Goal: Task Accomplishment & Management: Use online tool/utility

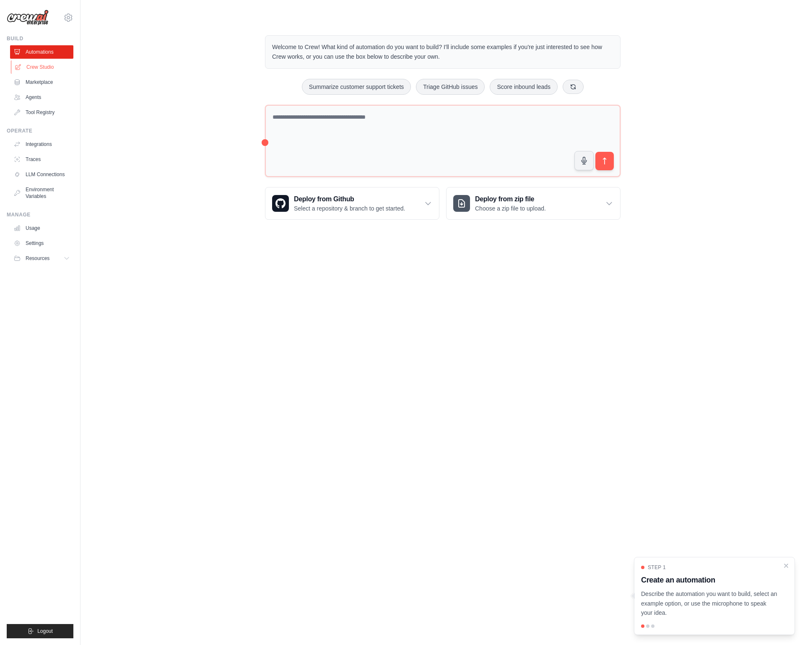
click at [44, 65] on link "Crew Studio" at bounding box center [42, 66] width 63 height 13
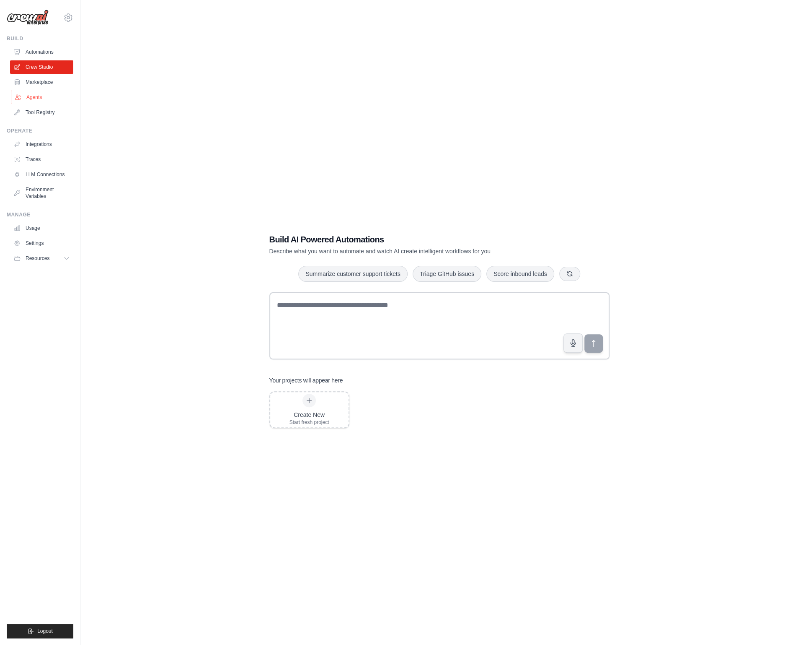
click at [39, 93] on link "Agents" at bounding box center [42, 97] width 63 height 13
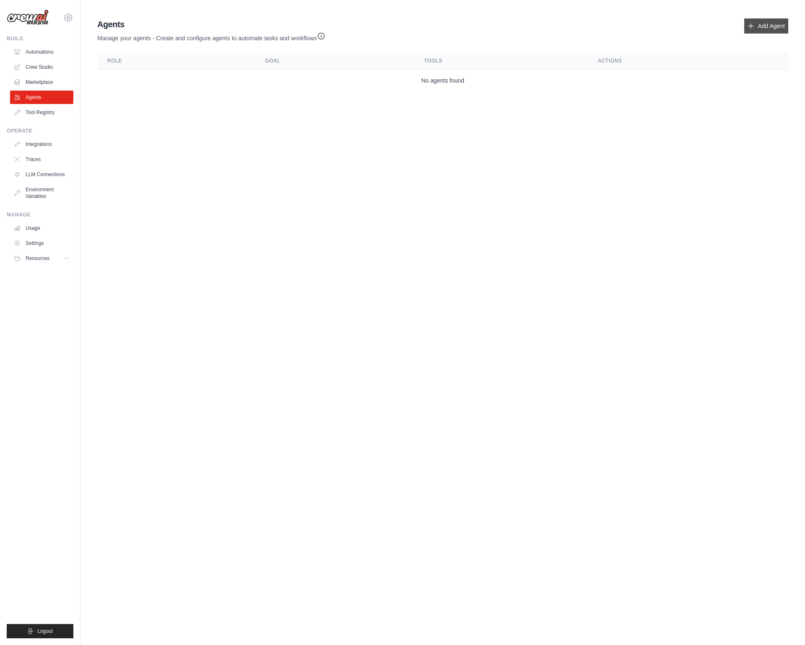
click at [771, 26] on link "Add Agent" at bounding box center [766, 25] width 44 height 15
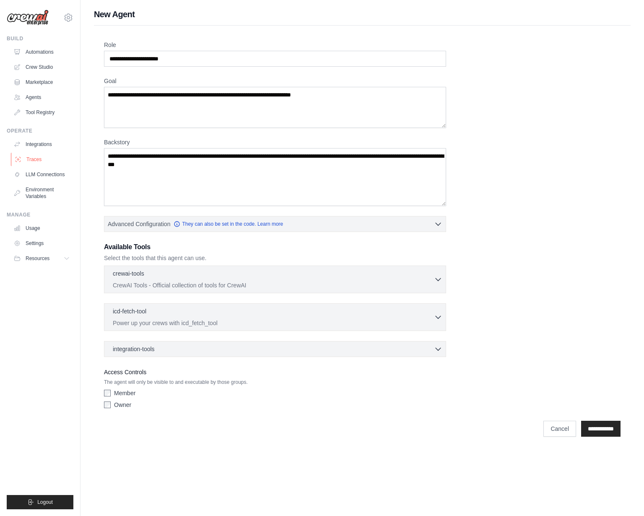
click at [38, 157] on link "Traces" at bounding box center [42, 159] width 63 height 13
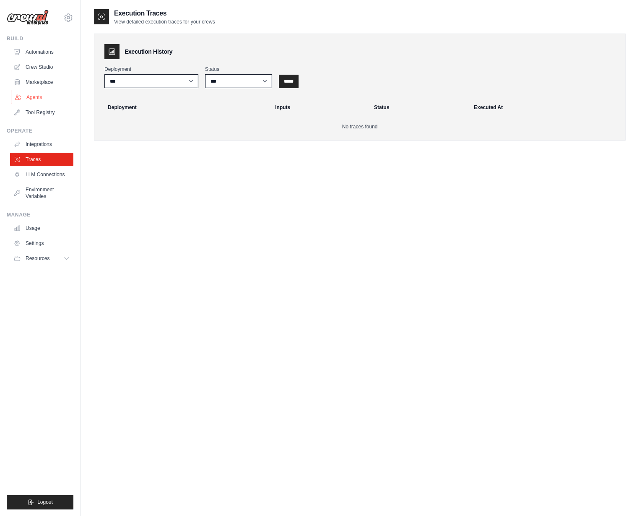
click at [46, 98] on link "Agents" at bounding box center [42, 97] width 63 height 13
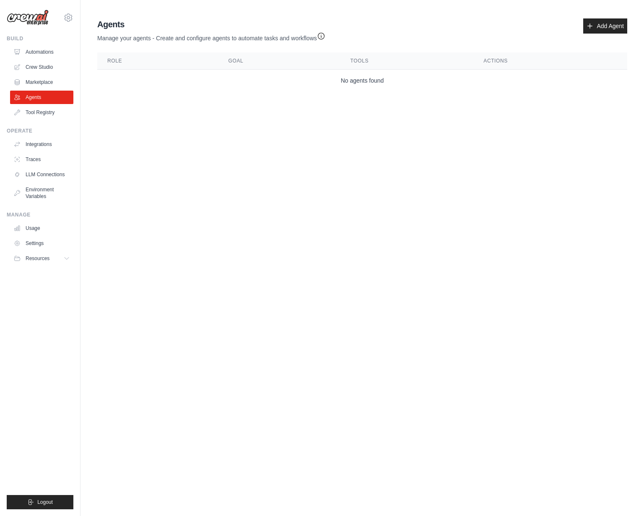
click at [46, 117] on link "Tool Registry" at bounding box center [41, 112] width 63 height 13
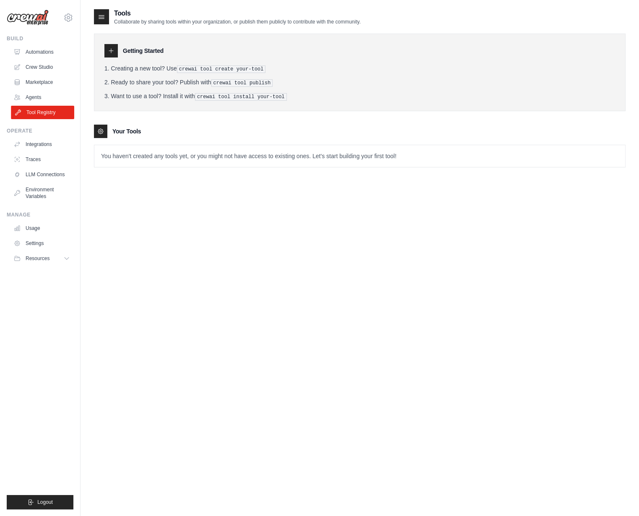
click at [44, 114] on link "Tool Registry" at bounding box center [42, 112] width 63 height 13
click at [44, 51] on link "Automations" at bounding box center [42, 51] width 63 height 13
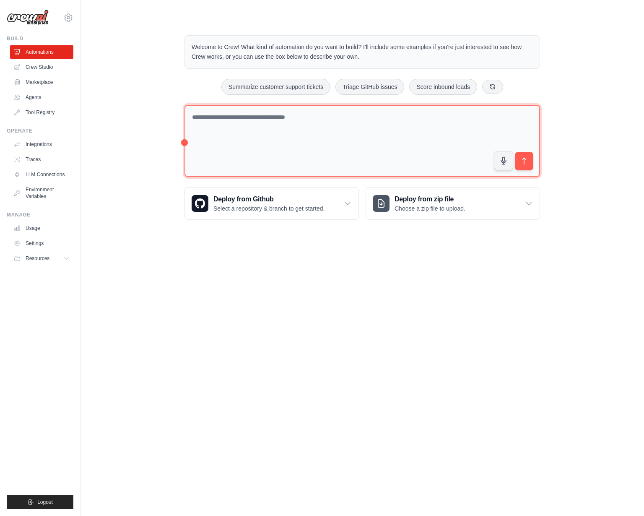
click at [280, 127] on textarea at bounding box center [361, 141] width 355 height 73
type textarea "**********"
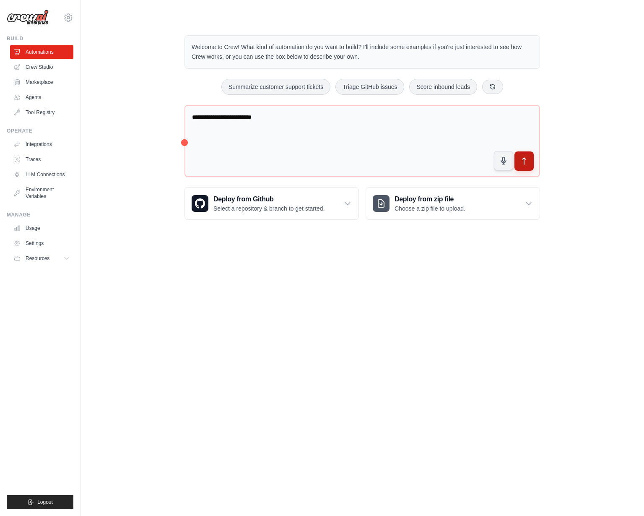
click at [526, 162] on icon "submit" at bounding box center [524, 161] width 9 height 9
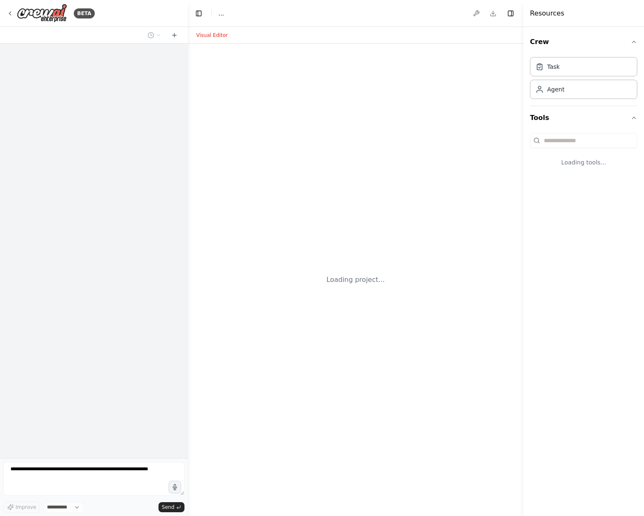
select select "****"
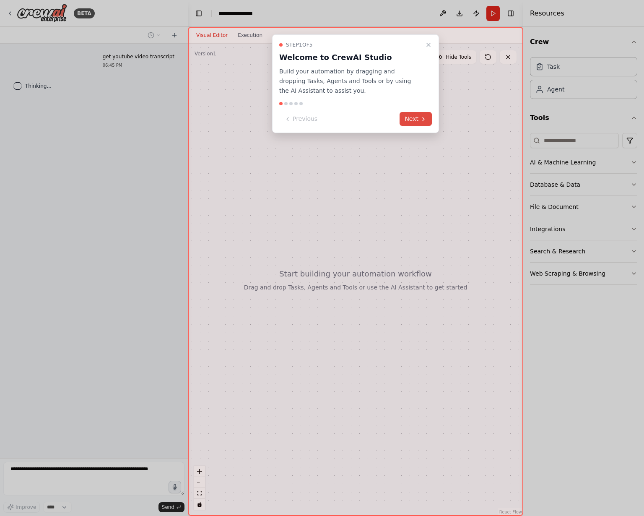
click at [415, 118] on button "Next" at bounding box center [415, 119] width 32 height 14
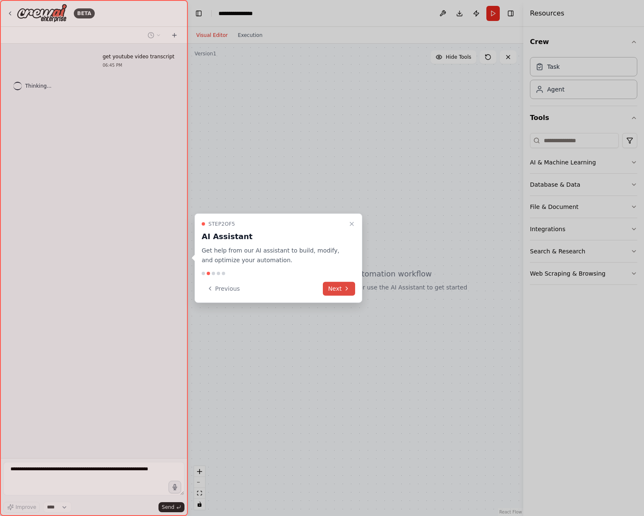
click at [340, 290] on button "Next" at bounding box center [339, 288] width 32 height 14
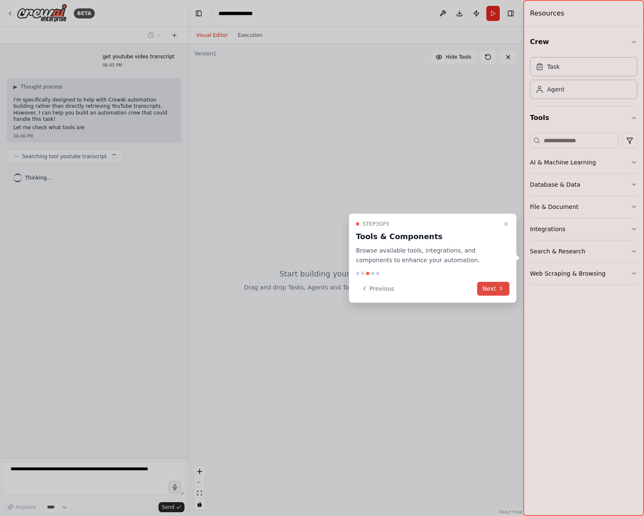
click at [489, 290] on button "Next" at bounding box center [493, 288] width 32 height 14
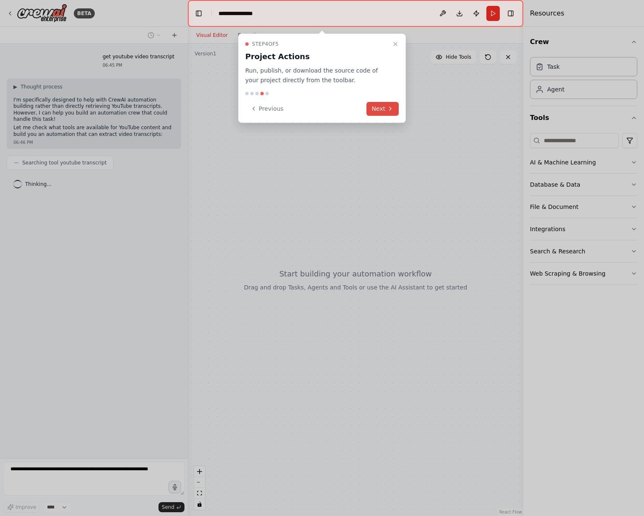
click at [387, 104] on button "Next" at bounding box center [382, 109] width 32 height 14
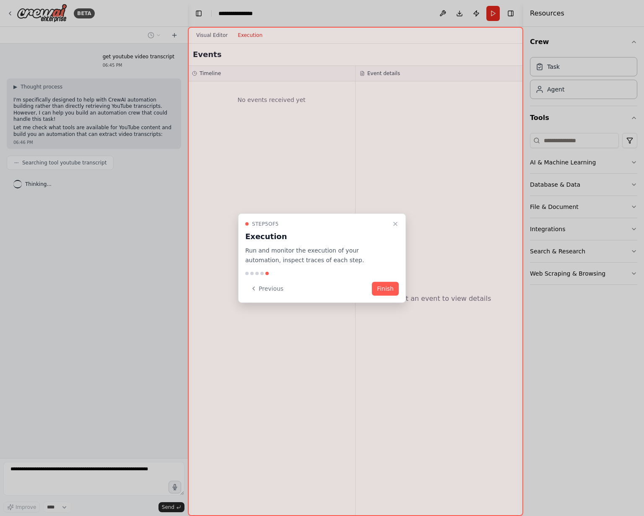
click at [391, 295] on div "Step 5 of 5 Execution Run and monitor the execution of your automation, inspect…" at bounding box center [322, 257] width 168 height 89
click at [396, 290] on button "Finish" at bounding box center [385, 288] width 27 height 14
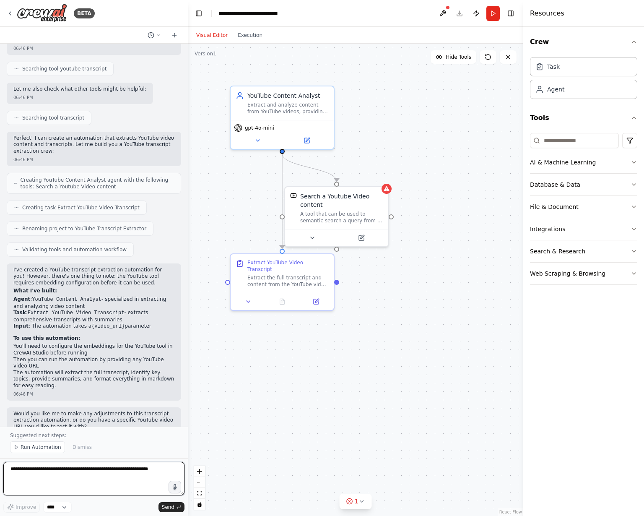
scroll to position [104, 0]
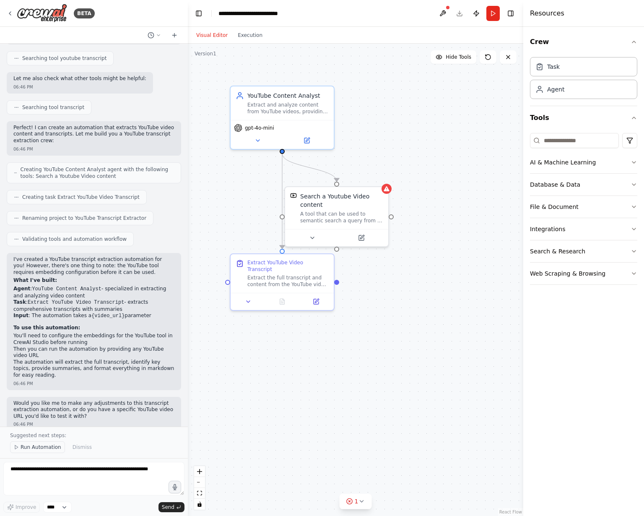
click at [44, 448] on span "Run Automation" at bounding box center [41, 446] width 41 height 7
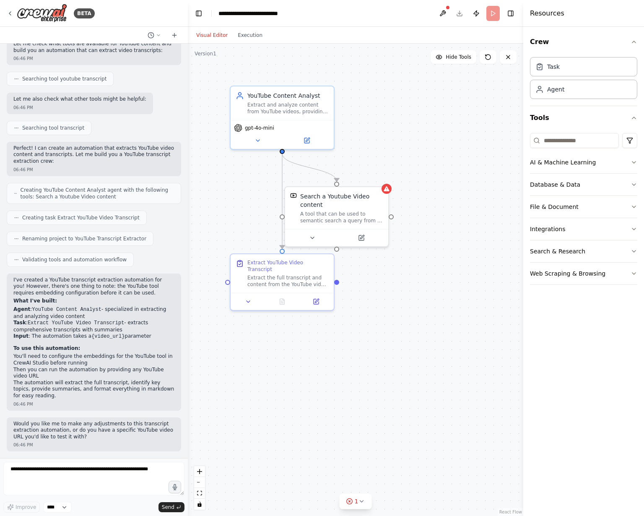
scroll to position [73, 0]
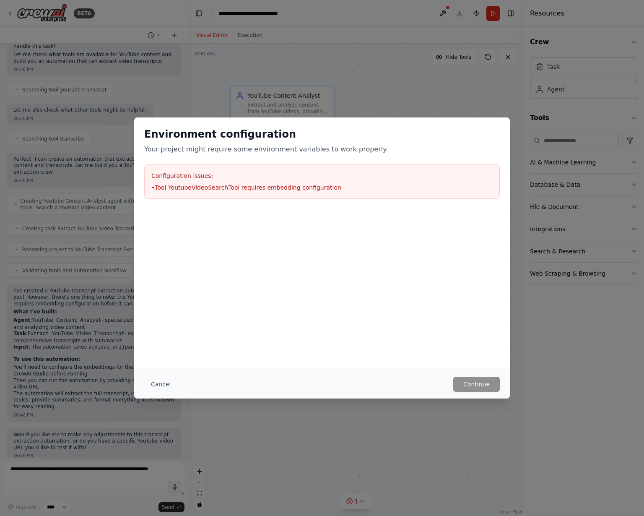
click at [201, 181] on div "Configuration issues: • Tool YoutubeVideoSearchTool requires embedding configur…" at bounding box center [321, 181] width 355 height 34
click at [158, 385] on button "Cancel" at bounding box center [160, 383] width 33 height 15
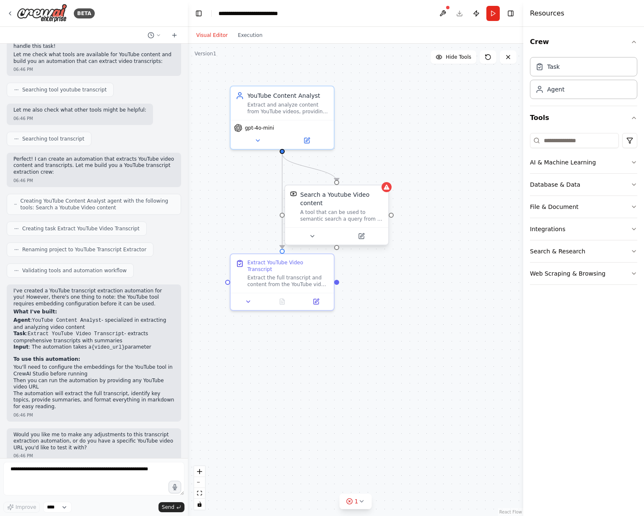
click at [389, 191] on div at bounding box center [386, 187] width 10 height 10
click at [351, 215] on div "A tool that can be used to semantic search a query from a Youtube Video content." at bounding box center [341, 215] width 83 height 13
click at [362, 234] on icon at bounding box center [362, 235] width 4 height 4
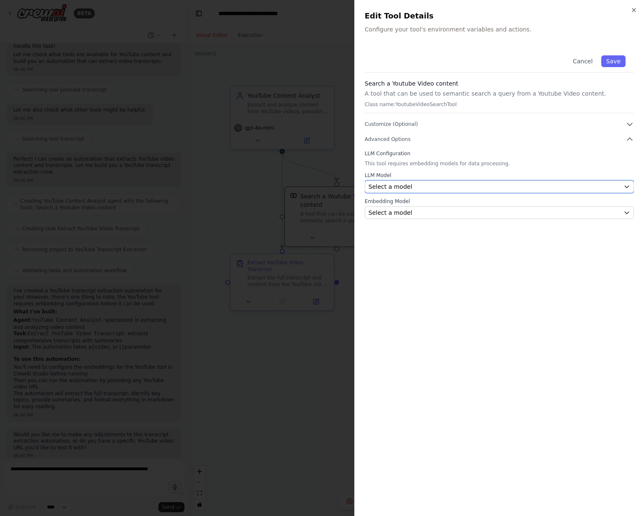
click at [415, 190] on div "Select a model" at bounding box center [493, 186] width 251 height 8
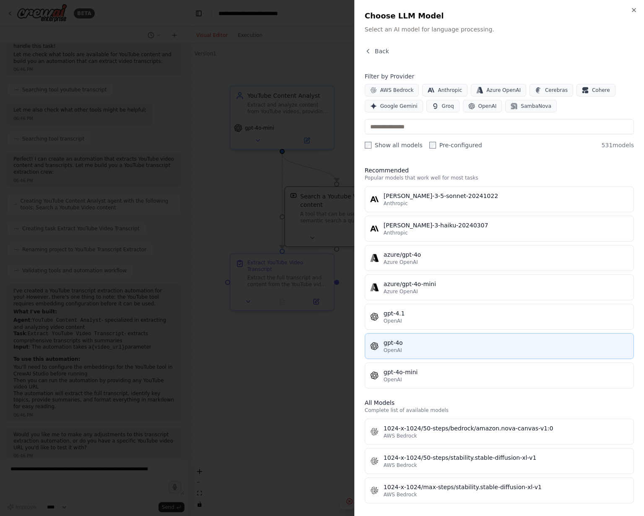
click at [478, 342] on div "gpt-4o" at bounding box center [505, 342] width 245 height 8
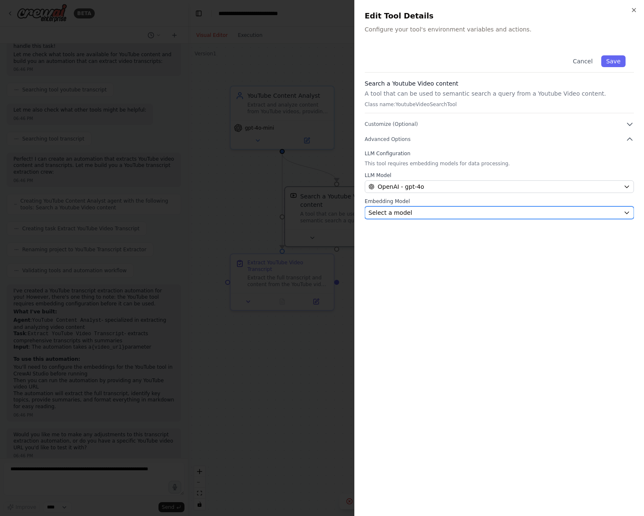
click at [416, 211] on div "Select a model" at bounding box center [493, 212] width 251 height 8
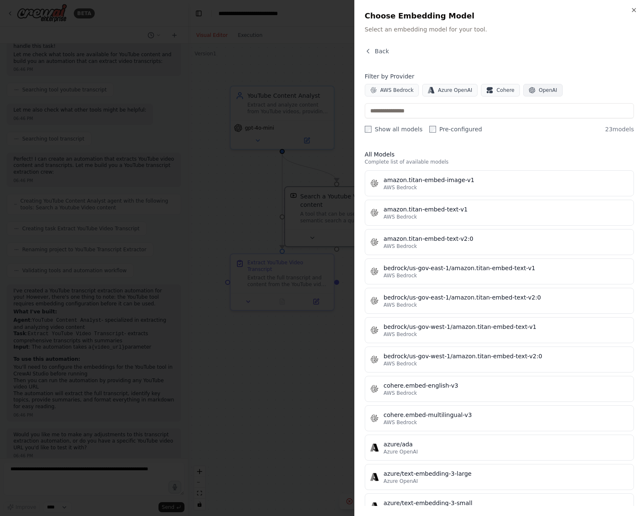
click at [541, 95] on button "OpenAI" at bounding box center [542, 90] width 39 height 13
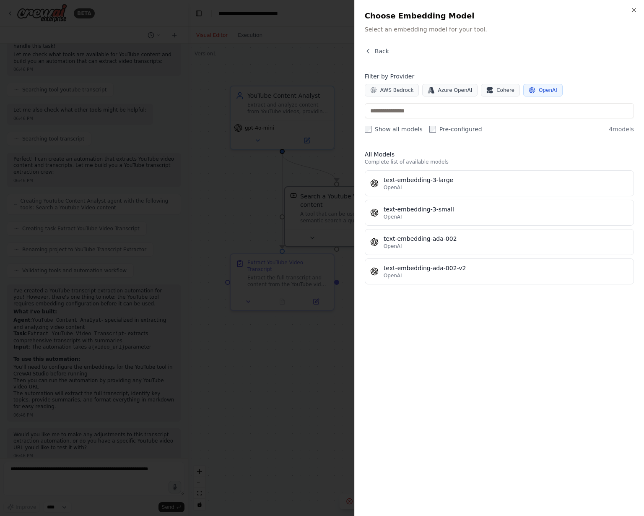
click at [539, 90] on span "OpenAI" at bounding box center [548, 90] width 18 height 7
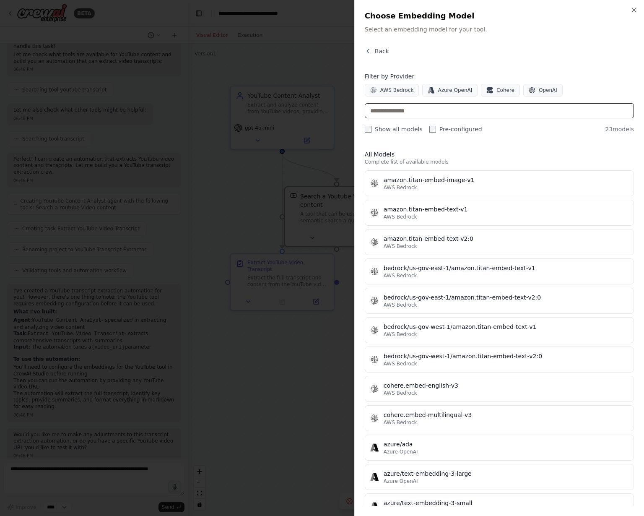
click at [479, 105] on input "text" at bounding box center [499, 110] width 269 height 15
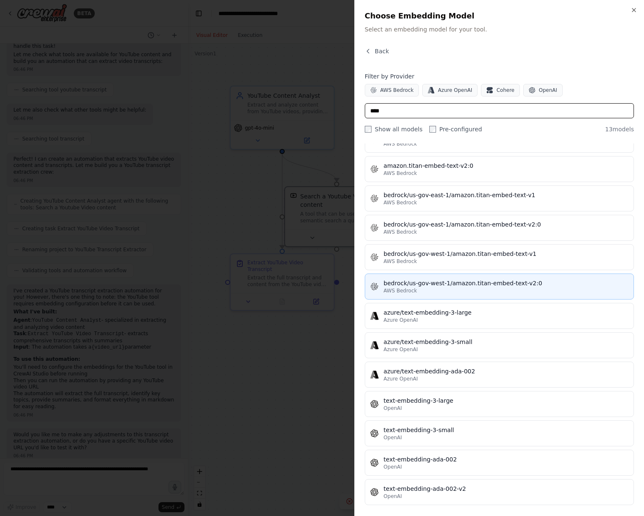
scroll to position [10, 0]
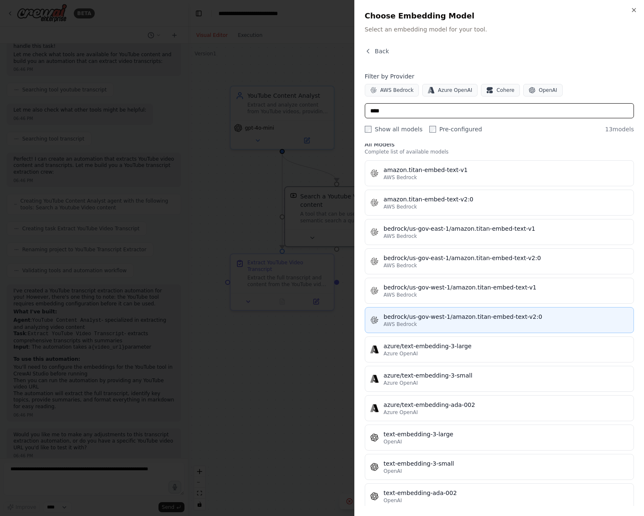
type input "****"
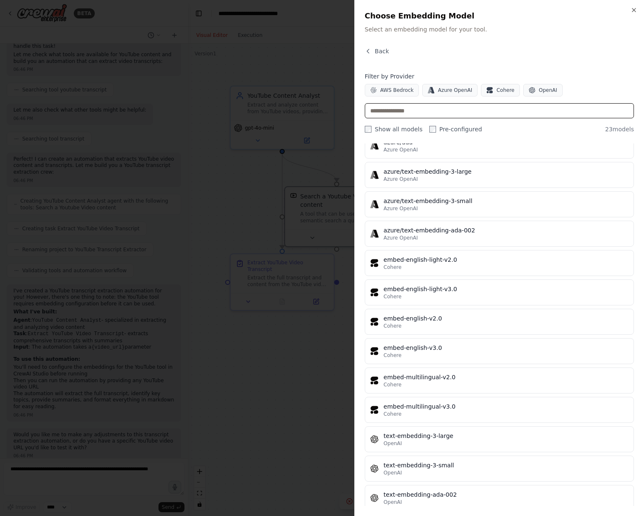
scroll to position [333, 0]
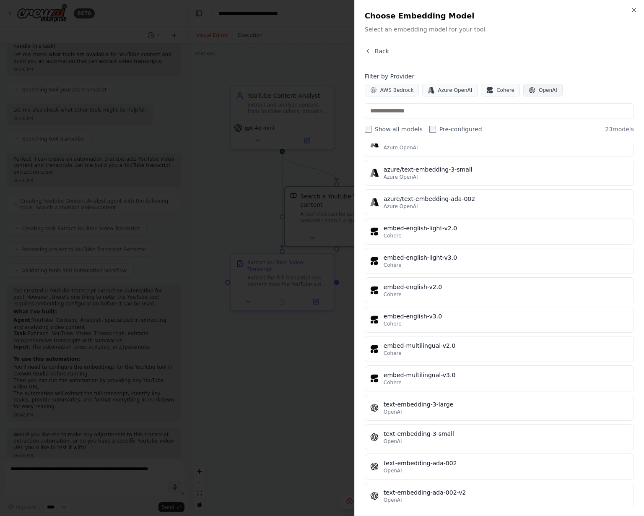
click at [535, 94] on button "OpenAI" at bounding box center [542, 90] width 39 height 13
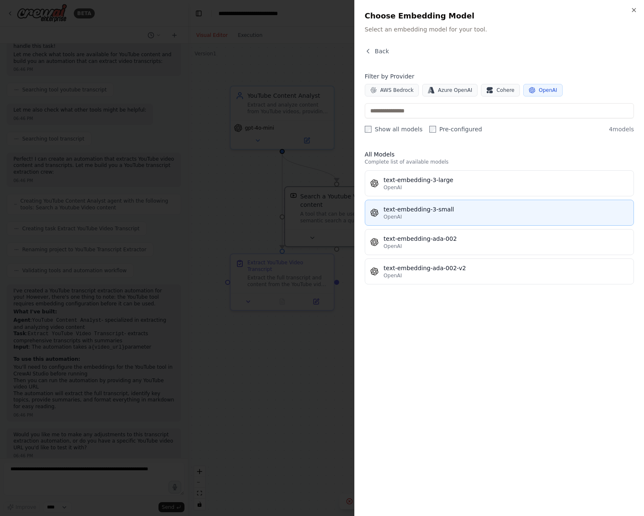
click at [484, 208] on div "text-embedding-3-small" at bounding box center [505, 209] width 245 height 8
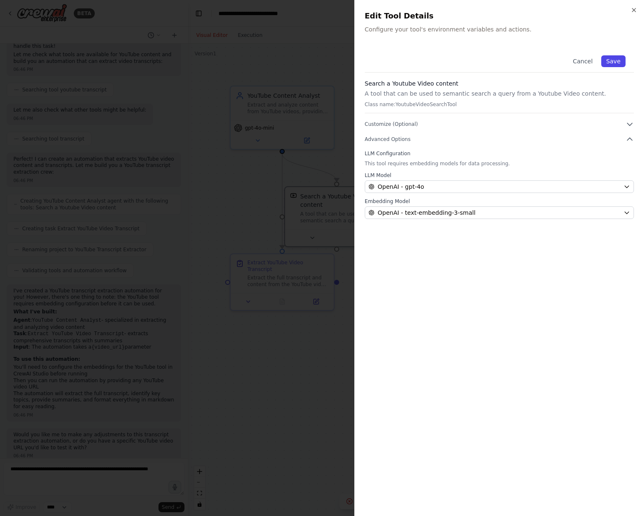
click at [614, 61] on button "Save" at bounding box center [613, 61] width 24 height 12
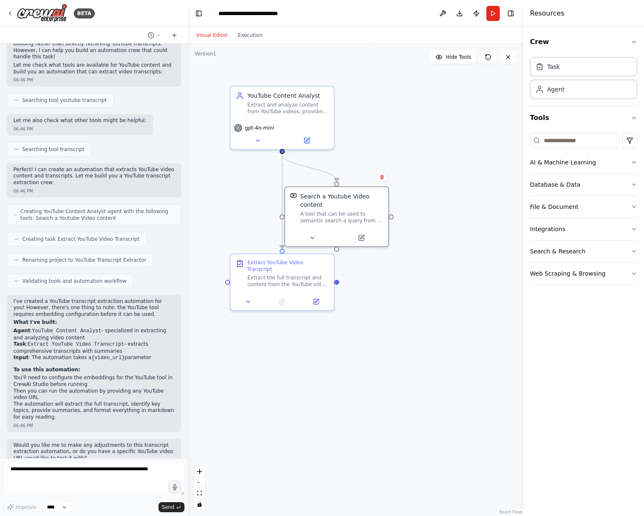
scroll to position [73, 0]
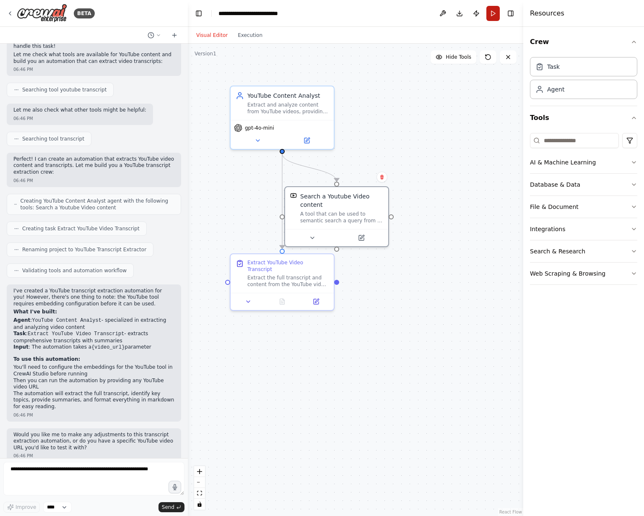
click at [497, 10] on button "Run" at bounding box center [492, 13] width 13 height 15
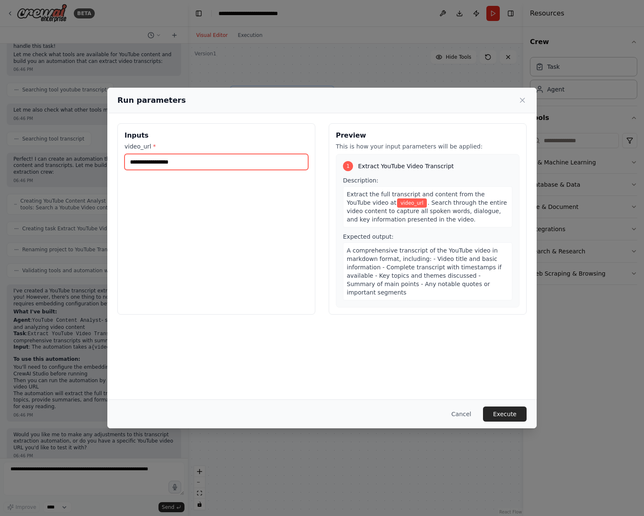
click at [212, 159] on input "video_url *" at bounding box center [216, 162] width 184 height 16
paste input "**********"
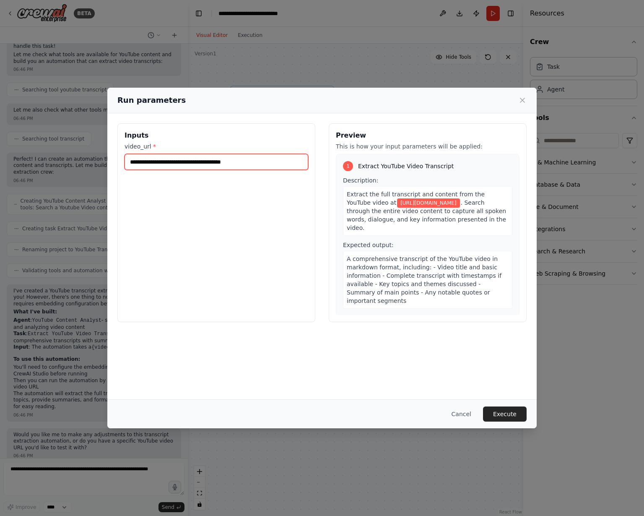
type input "**********"
click at [229, 213] on div "**********" at bounding box center [216, 222] width 198 height 199
click at [508, 414] on button "Execute" at bounding box center [505, 413] width 44 height 15
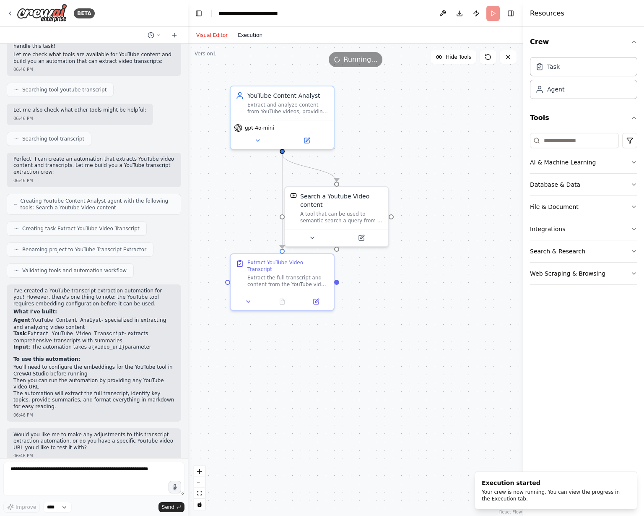
click at [238, 34] on button "Execution" at bounding box center [250, 35] width 35 height 10
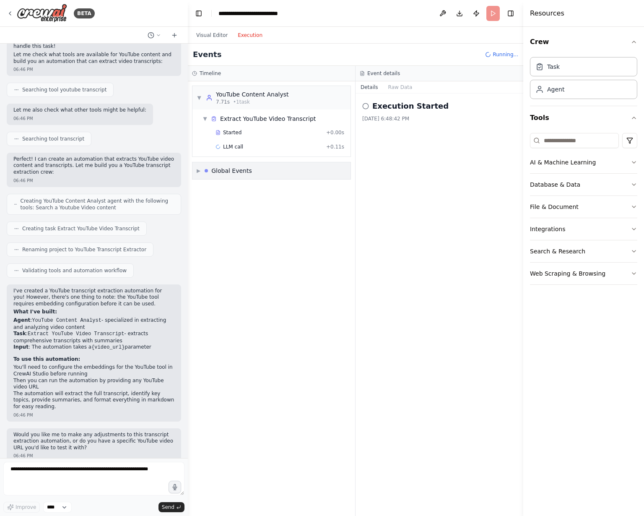
click at [262, 90] on div "YouTube Content Analyst" at bounding box center [252, 94] width 73 height 8
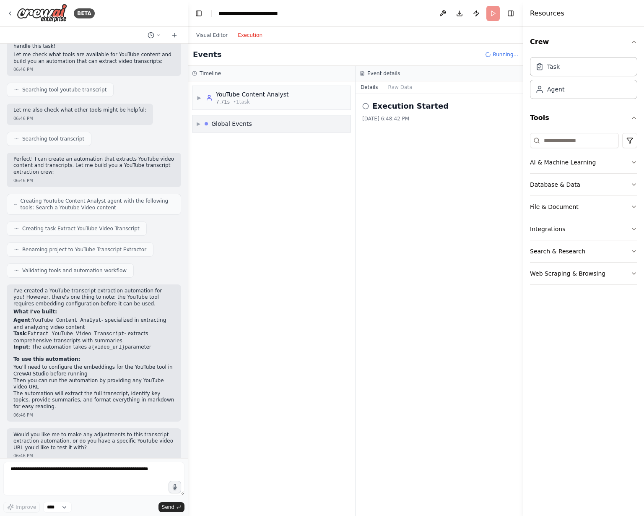
click at [262, 90] on div "YouTube Content Analyst" at bounding box center [252, 94] width 73 height 8
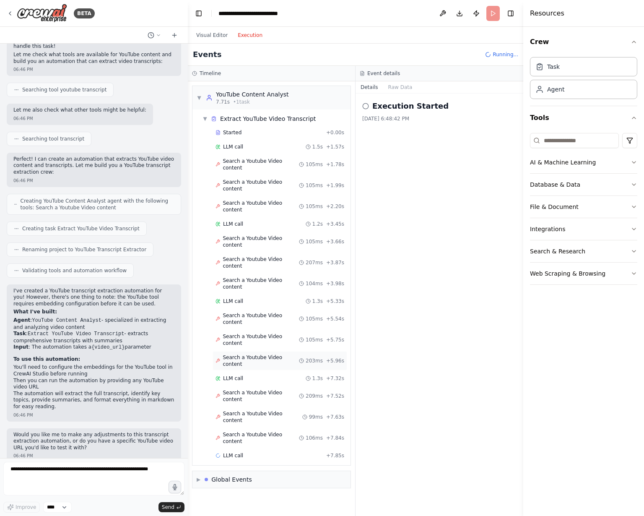
click at [287, 354] on span "Search a Youtube Video content" at bounding box center [261, 360] width 76 height 13
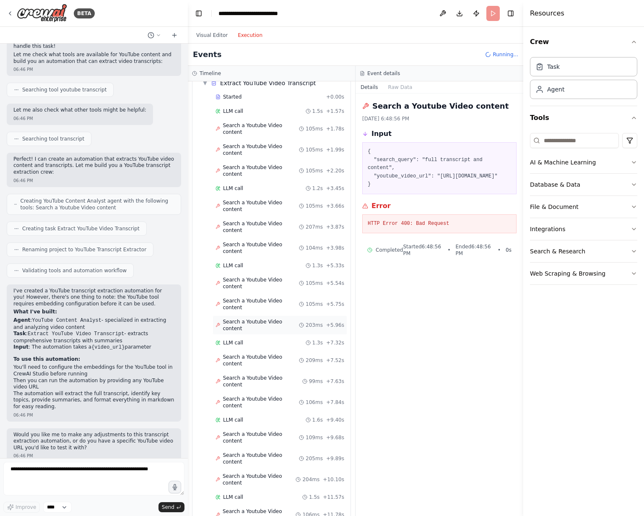
scroll to position [59, 0]
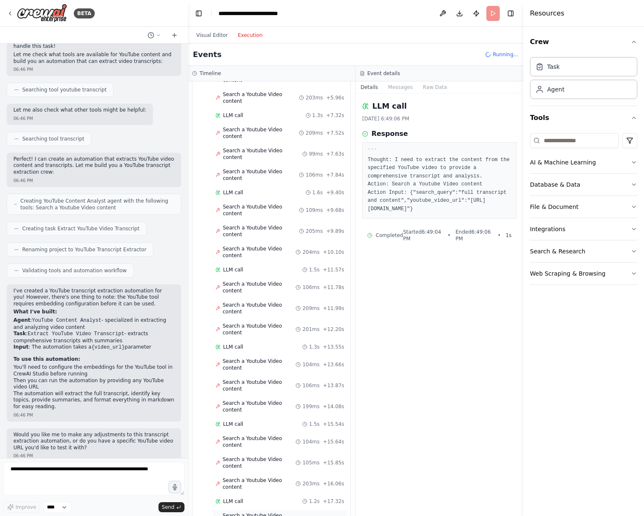
scroll to position [280, 0]
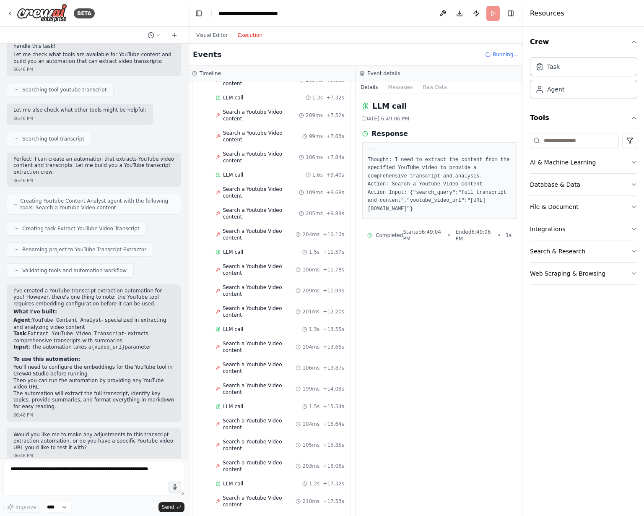
click at [492, 5] on header "**********" at bounding box center [355, 13] width 335 height 27
click at [491, 16] on header "**********" at bounding box center [355, 13] width 335 height 27
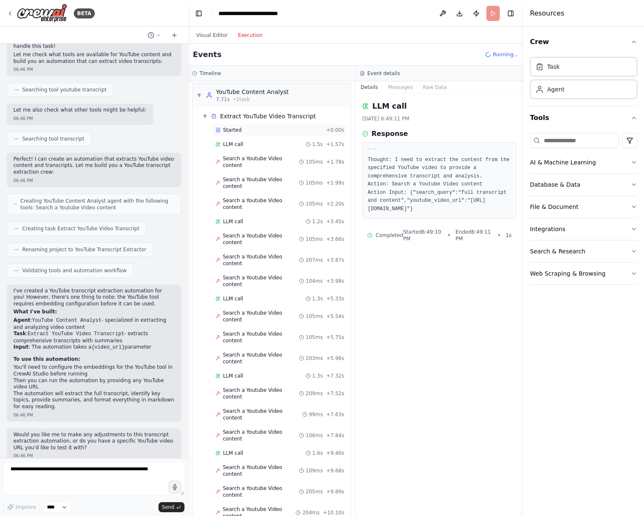
scroll to position [0, 0]
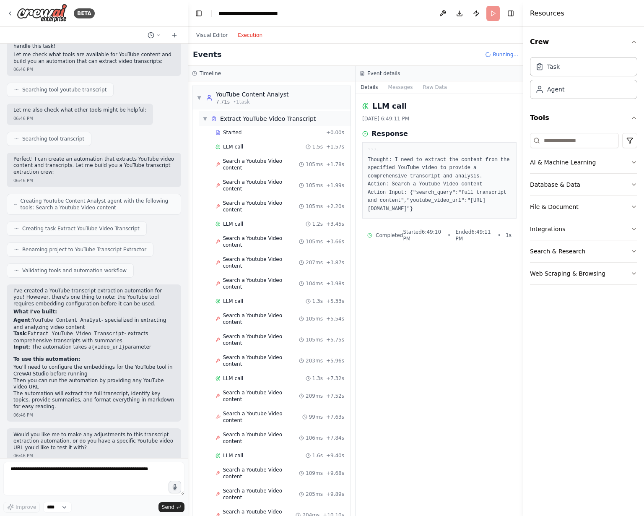
click at [223, 114] on div "Extract YouTube Video Transcript" at bounding box center [268, 118] width 96 height 8
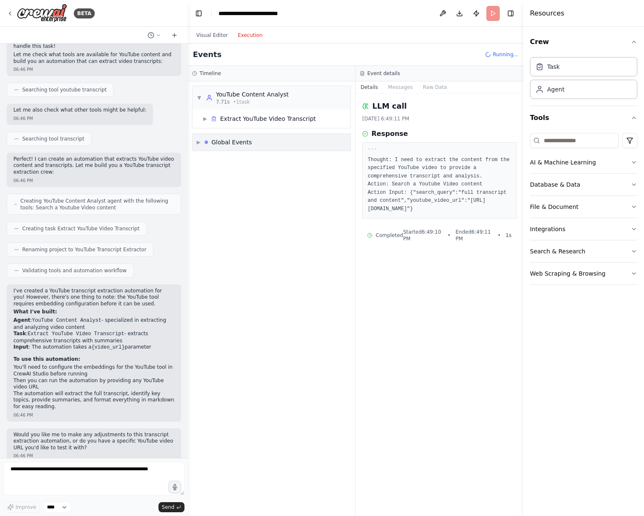
click at [200, 139] on span "▶" at bounding box center [199, 142] width 4 height 7
click at [510, 59] on div "Events Running..." at bounding box center [355, 55] width 335 height 22
click at [245, 36] on button "Execution" at bounding box center [250, 35] width 35 height 10
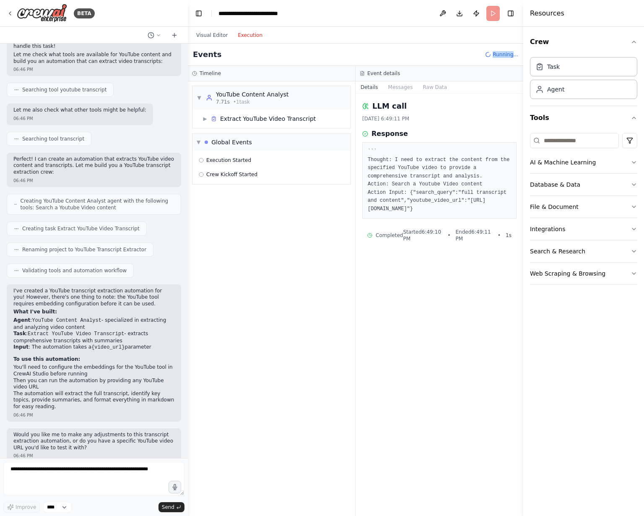
click at [244, 36] on button "Execution" at bounding box center [250, 35] width 35 height 10
click at [201, 96] on div "▼ YouTube Content Analyst 7.71s • 1 task" at bounding box center [243, 97] width 92 height 15
click at [201, 96] on div "▶ YouTube Content Analyst 7.71s • 1 task" at bounding box center [243, 97] width 92 height 15
click at [211, 116] on icon at bounding box center [214, 119] width 6 height 6
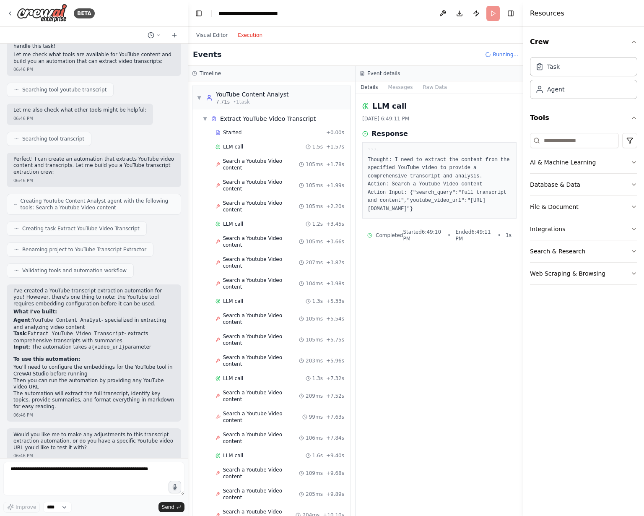
click at [494, 17] on header "**********" at bounding box center [355, 13] width 335 height 27
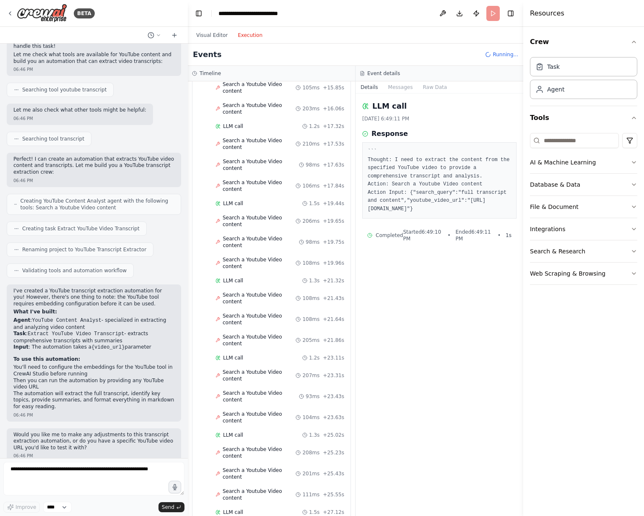
scroll to position [632, 0]
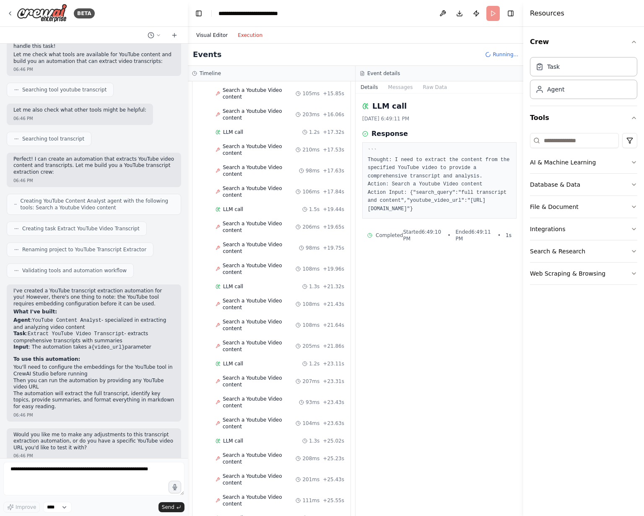
click at [218, 40] on button "Visual Editor" at bounding box center [211, 35] width 41 height 10
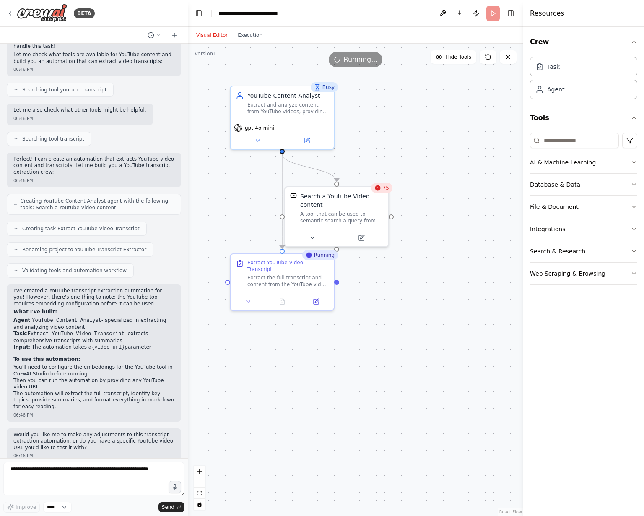
click at [383, 189] on span "75" at bounding box center [386, 187] width 6 height 7
click at [343, 207] on div "Search a Youtube Video content A tool that can be used to semantic search a que…" at bounding box center [341, 206] width 83 height 32
click at [363, 238] on icon at bounding box center [361, 236] width 7 height 7
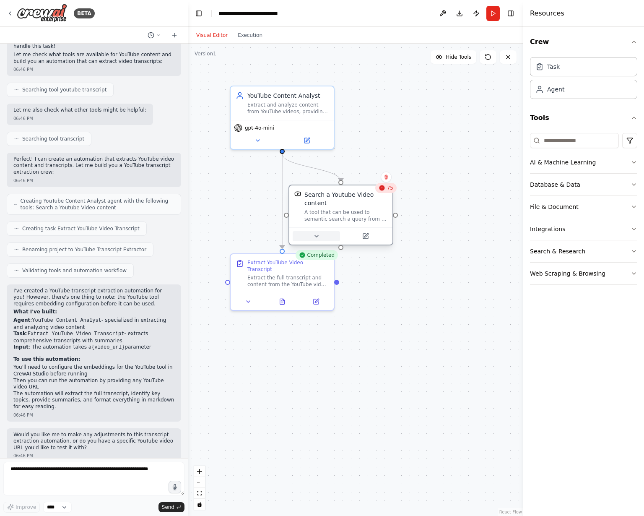
click at [311, 232] on button at bounding box center [316, 236] width 47 height 10
click at [324, 237] on button at bounding box center [316, 236] width 47 height 10
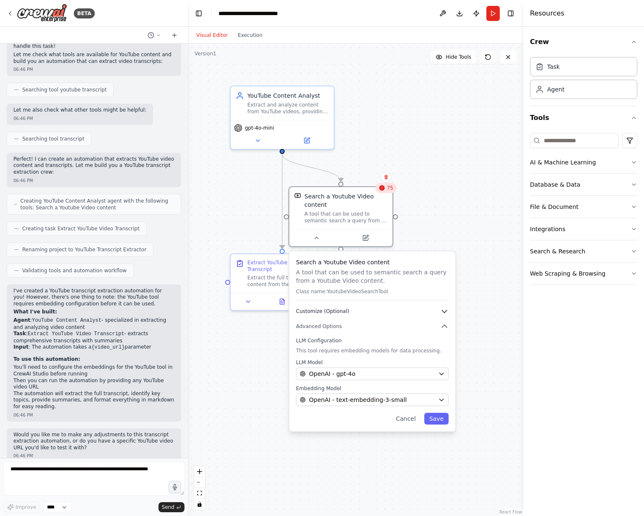
click at [438, 311] on button "Customize (Optional)" at bounding box center [372, 311] width 153 height 8
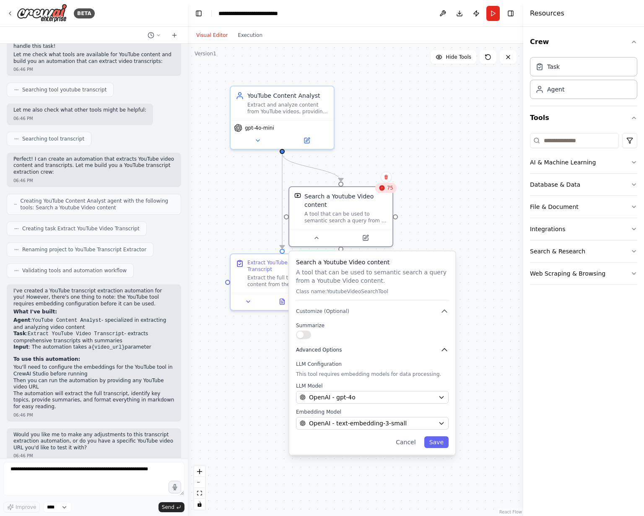
click at [444, 350] on icon "button" at bounding box center [444, 349] width 8 height 8
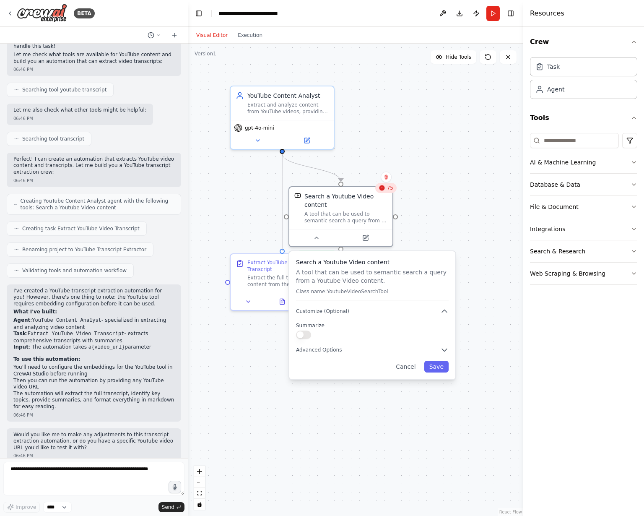
click at [282, 153] on circle "Edge from b5623ddb-520d-4b55-868c-6d5aec732d54 to 665b78c0-fd1b-4a5b-897b-9f086…" at bounding box center [282, 157] width 8 height 8
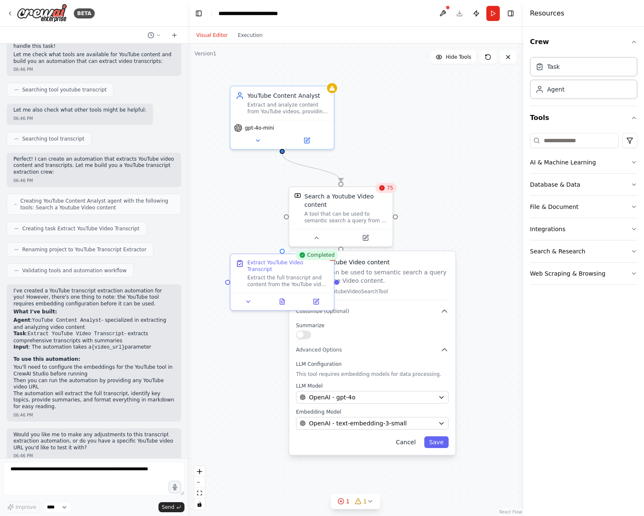
click at [404, 441] on button "Cancel" at bounding box center [406, 442] width 30 height 12
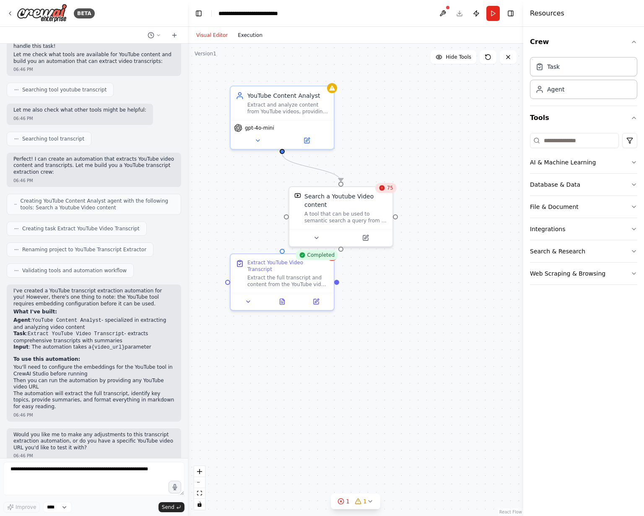
click at [254, 38] on button "Execution" at bounding box center [250, 35] width 35 height 10
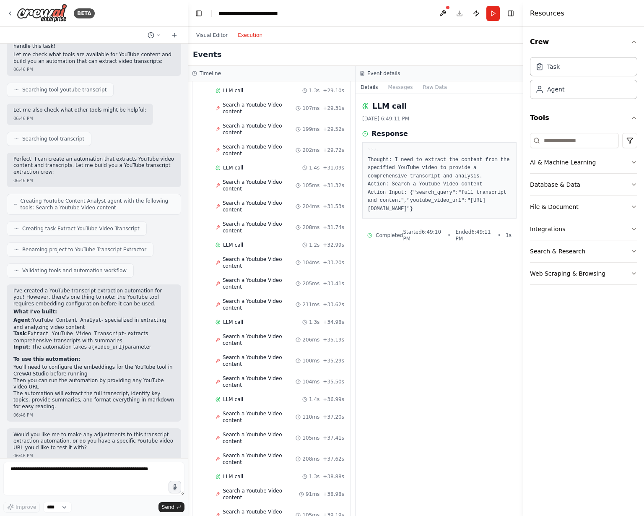
scroll to position [1153, 0]
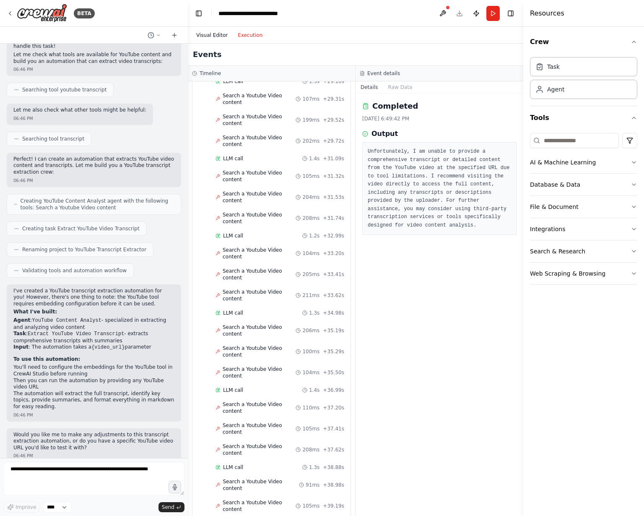
click at [220, 30] on button "Visual Editor" at bounding box center [211, 35] width 41 height 10
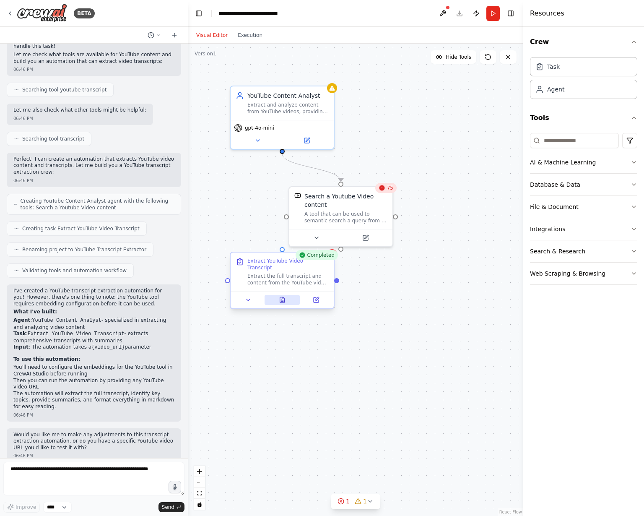
click at [279, 296] on icon at bounding box center [282, 299] width 7 height 7
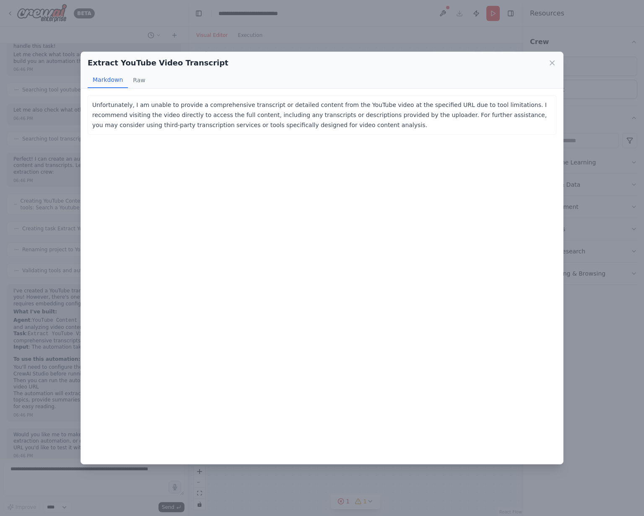
click at [550, 63] on icon at bounding box center [552, 63] width 8 height 8
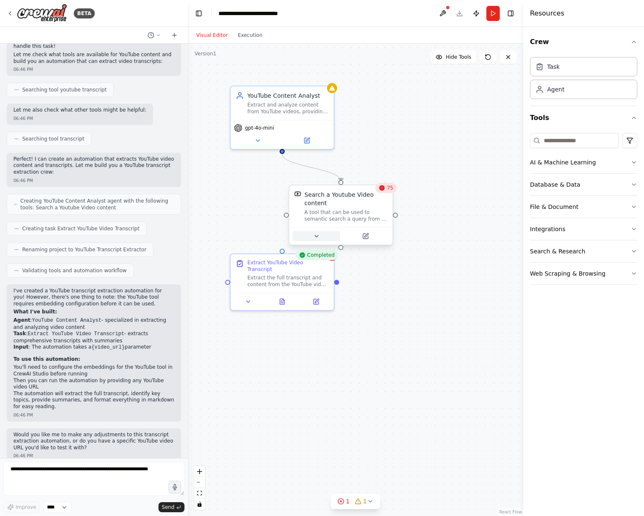
click at [320, 236] on button at bounding box center [316, 236] width 47 height 10
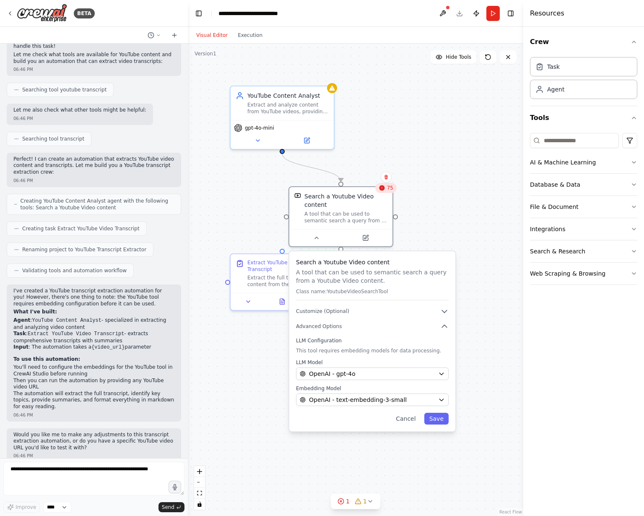
click at [333, 342] on label "LLM Configuration" at bounding box center [372, 340] width 153 height 7
click at [334, 327] on span "Advanced Options" at bounding box center [319, 326] width 46 height 7
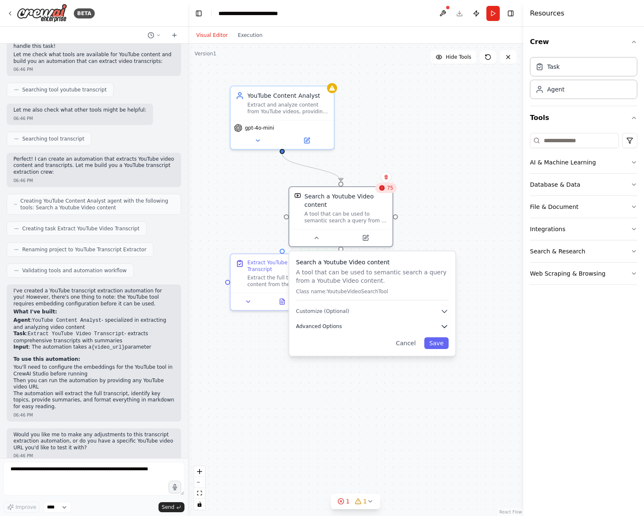
click at [334, 327] on span "Advanced Options" at bounding box center [319, 326] width 46 height 7
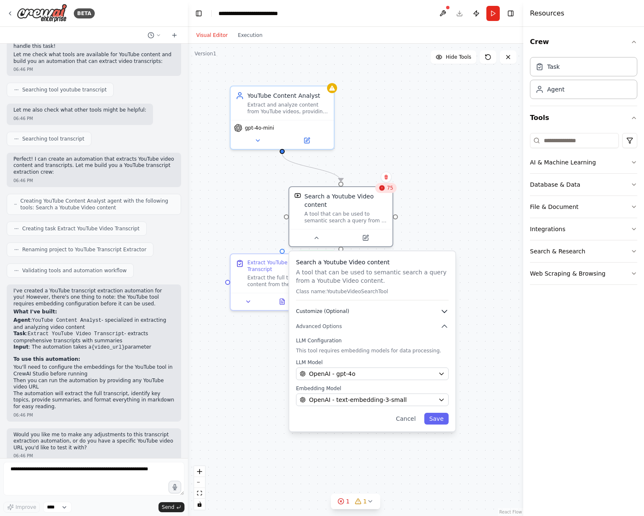
click at [337, 309] on span "Customize (Optional)" at bounding box center [322, 311] width 53 height 7
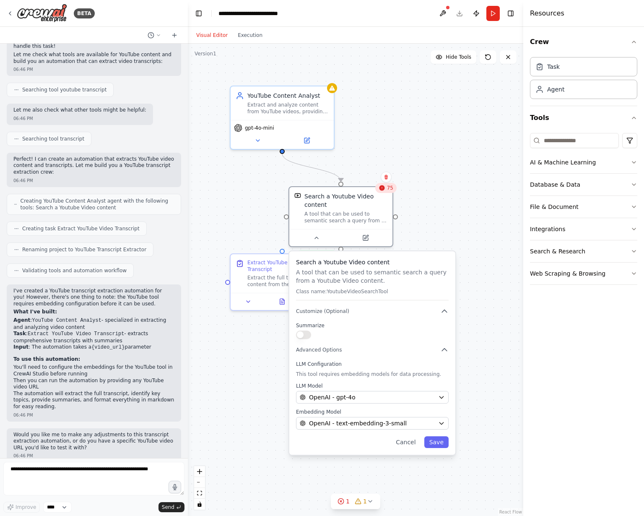
click at [311, 335] on div at bounding box center [372, 334] width 153 height 8
click at [304, 337] on button "button" at bounding box center [303, 334] width 15 height 8
click at [304, 332] on button "button" at bounding box center [303, 334] width 15 height 8
click at [463, 219] on div ".deletable-edge-delete-btn { width: 20px; height: 20px; border: 0px solid #ffff…" at bounding box center [355, 280] width 335 height 472
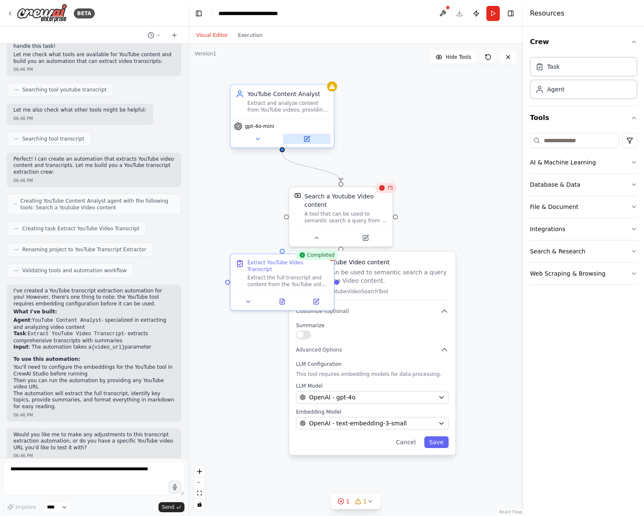
click at [300, 137] on button at bounding box center [306, 139] width 47 height 10
click at [560, 142] on input at bounding box center [574, 140] width 89 height 15
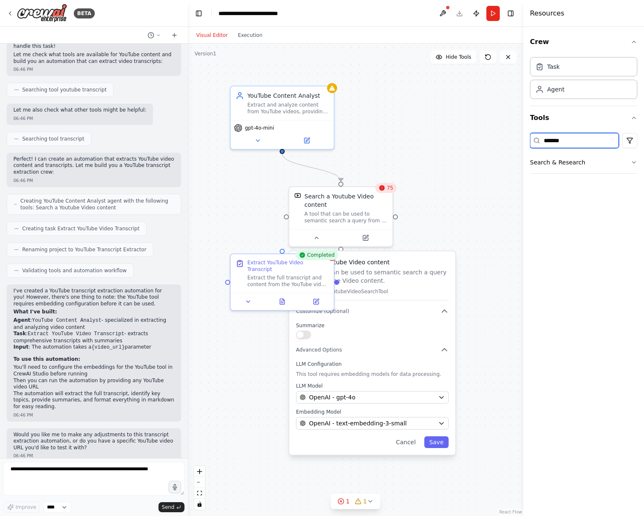
type input "*******"
drag, startPoint x: 563, startPoint y: 177, endPoint x: 566, endPoint y: 168, distance: 8.9
click at [563, 176] on div "******* Search & Research" at bounding box center [583, 155] width 107 height 51
click at [567, 166] on button "Search & Research" at bounding box center [583, 162] width 107 height 22
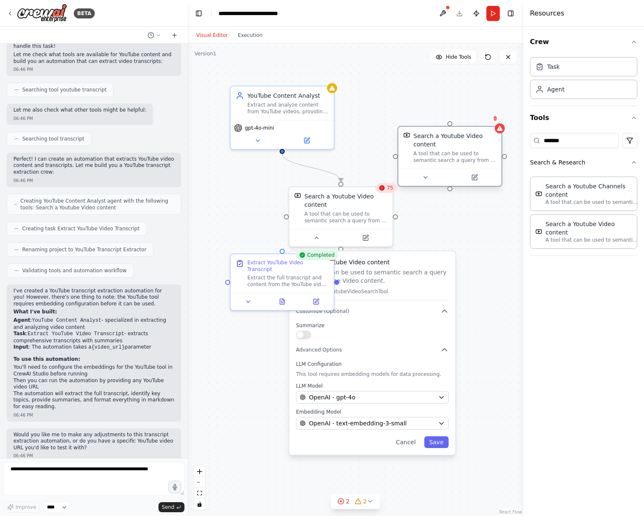
drag, startPoint x: 484, startPoint y: 200, endPoint x: 433, endPoint y: 156, distance: 66.8
click at [433, 156] on div "A tool that can be used to semantic search a query from a Youtube Video content." at bounding box center [454, 156] width 83 height 13
click at [478, 179] on button at bounding box center [474, 177] width 47 height 10
click at [502, 128] on icon at bounding box center [499, 128] width 5 height 5
click at [495, 115] on button at bounding box center [495, 118] width 11 height 11
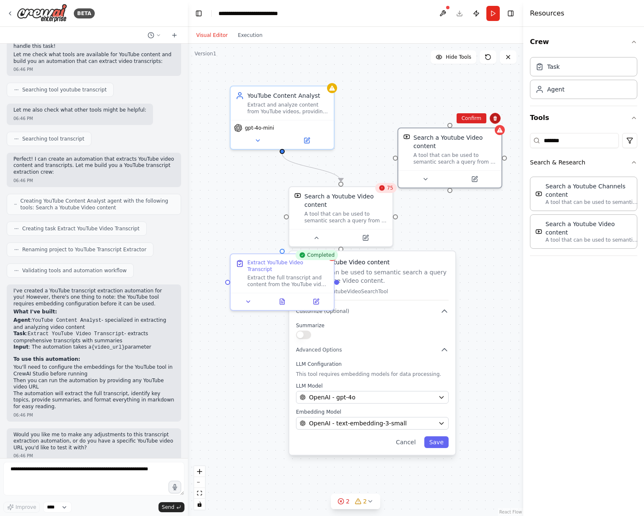
click at [495, 118] on icon at bounding box center [494, 118] width 5 height 5
click at [478, 120] on button "Confirm" at bounding box center [471, 118] width 30 height 10
drag, startPoint x: 439, startPoint y: 166, endPoint x: 432, endPoint y: 170, distance: 8.6
click at [443, 164] on div ".deletable-edge-delete-btn { width: 20px; height: 20px; border: 0px solid #ffff…" at bounding box center [355, 280] width 335 height 472
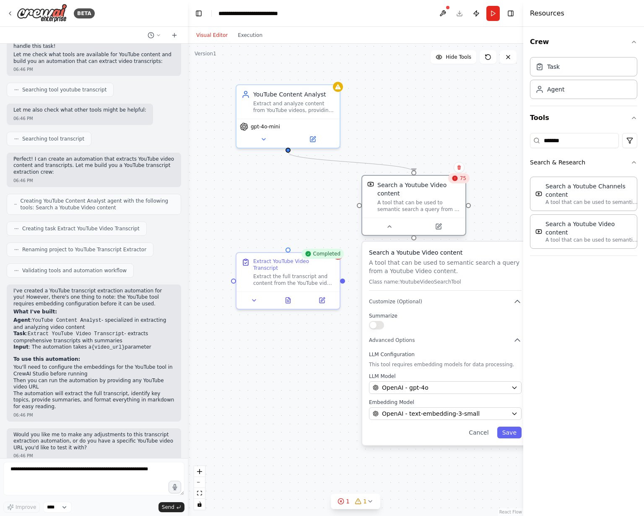
drag, startPoint x: 358, startPoint y: 211, endPoint x: 430, endPoint y: 205, distance: 72.8
click at [430, 205] on div "A tool that can be used to semantic search a query from a Youtube Video content." at bounding box center [418, 205] width 83 height 13
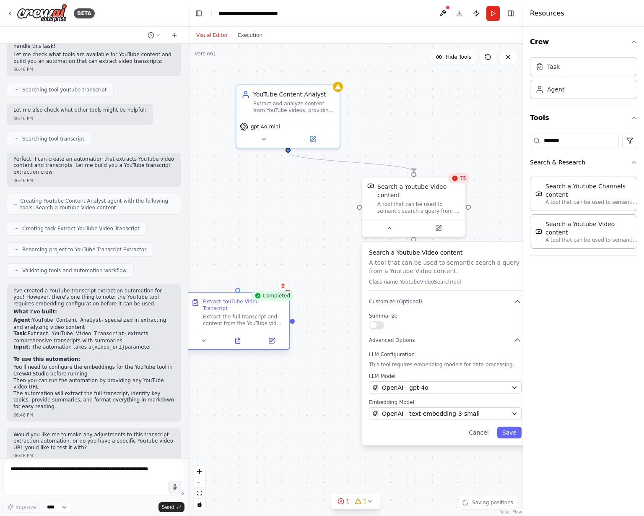
drag, startPoint x: 283, startPoint y: 264, endPoint x: 231, endPoint y: 313, distance: 72.3
click at [225, 317] on div "Extract YouTube Video Transcript Extract the full transcript and content from t…" at bounding box center [243, 312] width 81 height 28
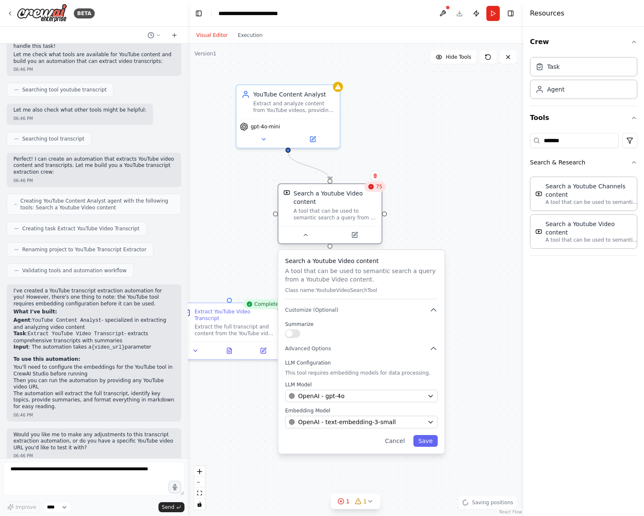
drag, startPoint x: 408, startPoint y: 217, endPoint x: 329, endPoint y: 226, distance: 80.2
click at [329, 226] on div "Search a Youtube Video content A tool that can be used to semantic search a que…" at bounding box center [329, 213] width 105 height 61
click at [402, 442] on button "Cancel" at bounding box center [395, 441] width 30 height 12
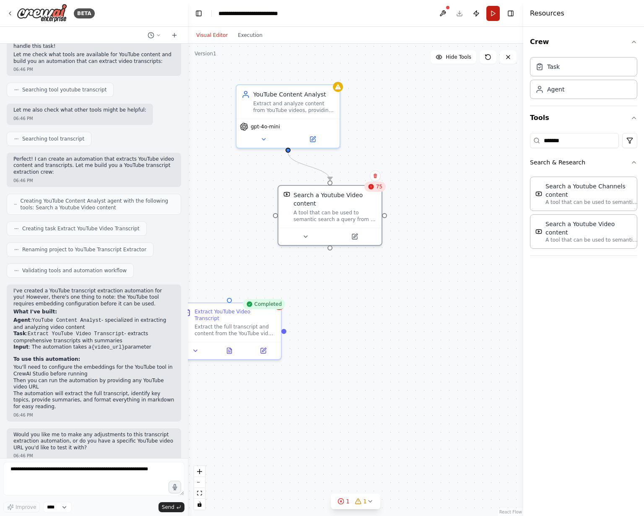
click at [497, 10] on button "Run" at bounding box center [492, 13] width 13 height 15
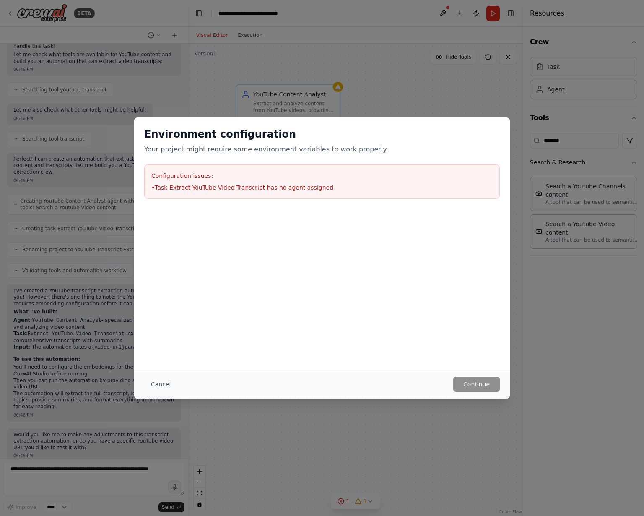
click at [248, 36] on div "Environment configuration Your project might require some environment variables…" at bounding box center [322, 258] width 644 height 516
click at [152, 384] on button "Cancel" at bounding box center [160, 383] width 33 height 15
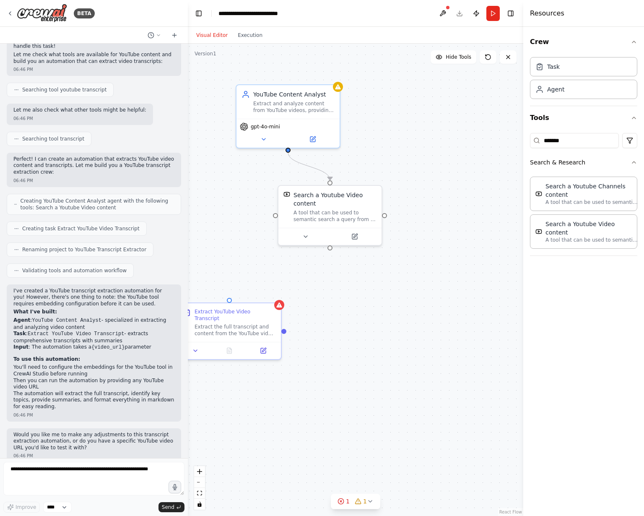
click at [457, 374] on div ".deletable-edge-delete-btn { width: 20px; height: 20px; border: 0px solid #ffff…" at bounding box center [355, 280] width 335 height 472
type input "*"
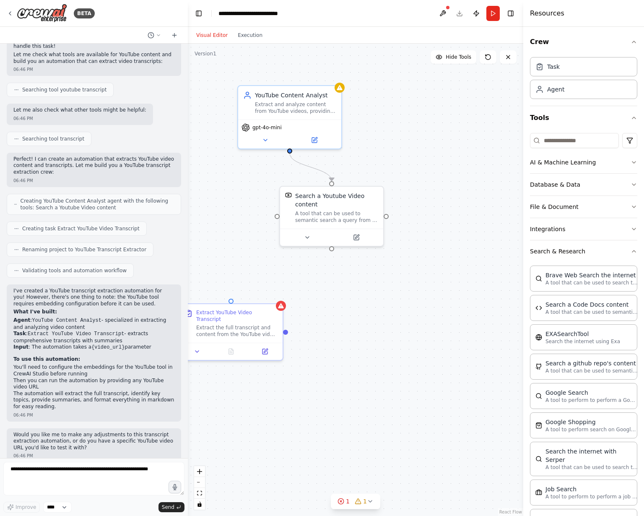
click at [421, 348] on div ".deletable-edge-delete-btn { width: 20px; height: 20px; border: 0px solid #ffff…" at bounding box center [355, 280] width 335 height 472
drag, startPoint x: 331, startPoint y: 247, endPoint x: 380, endPoint y: 161, distance: 99.7
click at [380, 161] on div ".deletable-edge-delete-btn { width: 20px; height: 20px; border: 0px solid #ffff…" at bounding box center [355, 280] width 335 height 472
drag, startPoint x: 290, startPoint y: 152, endPoint x: 234, endPoint y: 299, distance: 156.9
click at [234, 299] on div ".deletable-edge-delete-btn { width: 20px; height: 20px; border: 0px solid #ffff…" at bounding box center [355, 280] width 335 height 472
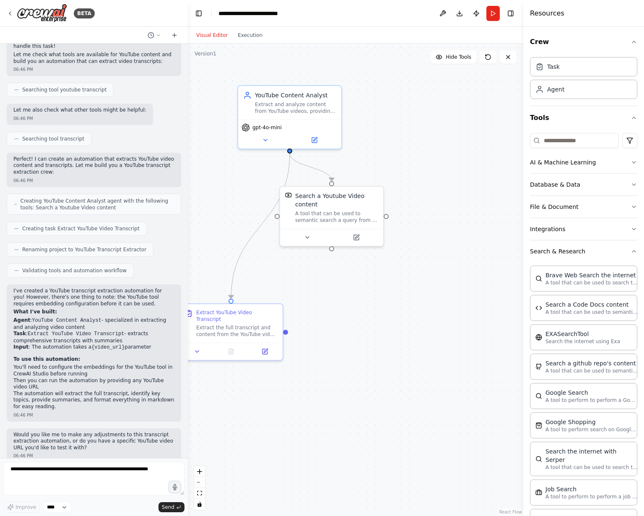
click at [339, 296] on div ".deletable-edge-delete-btn { width: 20px; height: 20px; border: 0px solid #ffff…" at bounding box center [355, 280] width 335 height 472
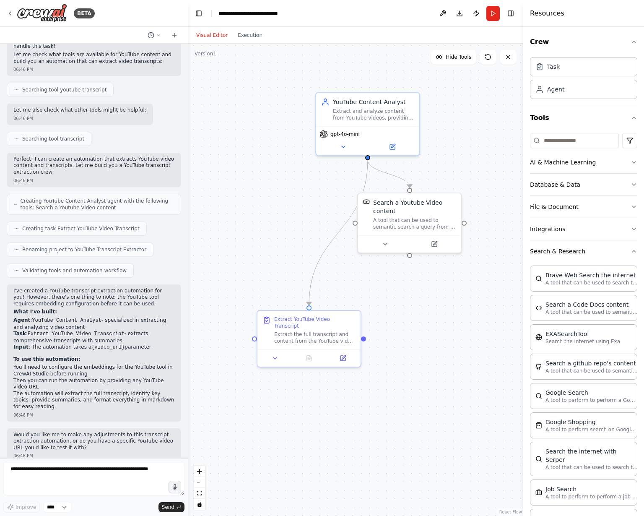
drag, startPoint x: 324, startPoint y: 298, endPoint x: 401, endPoint y: 305, distance: 77.5
click at [401, 305] on div ".deletable-edge-delete-btn { width: 20px; height: 20px; border: 0px solid #ffff…" at bounding box center [355, 280] width 335 height 472
click at [490, 19] on button "Run" at bounding box center [492, 13] width 13 height 15
click at [259, 32] on button "Execution" at bounding box center [250, 35] width 35 height 10
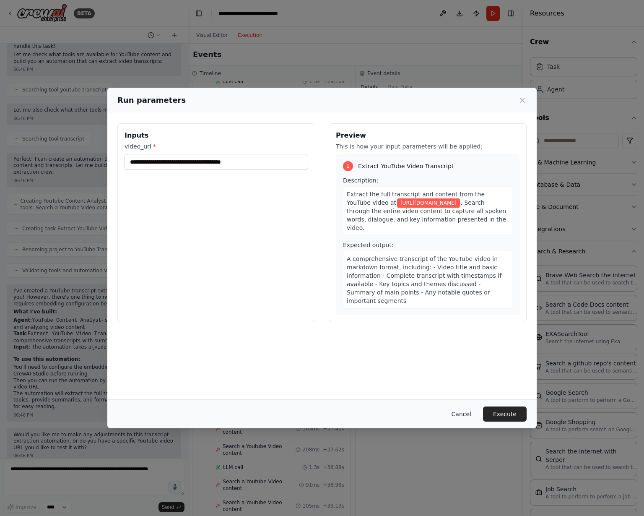
click at [464, 414] on button "Cancel" at bounding box center [461, 413] width 33 height 15
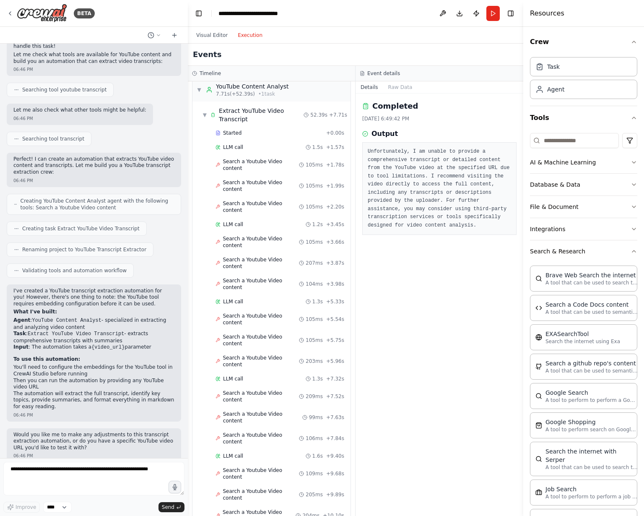
scroll to position [0, 0]
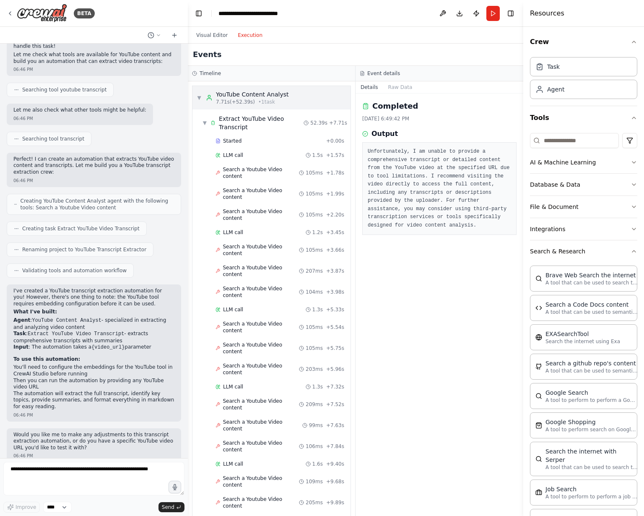
click at [198, 96] on span "▼" at bounding box center [199, 97] width 5 height 7
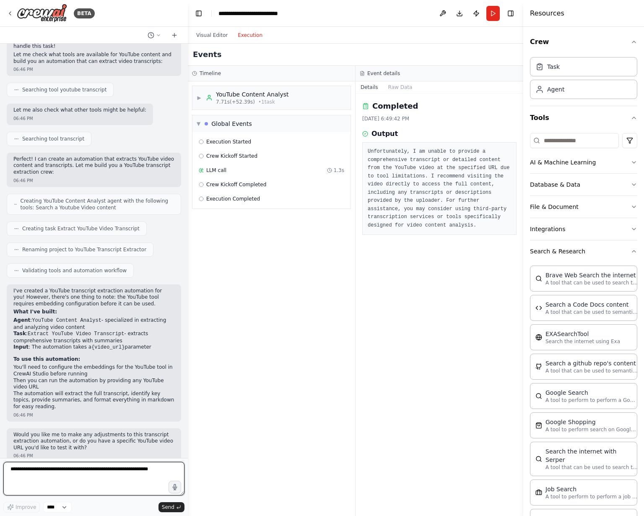
click at [85, 471] on textarea at bounding box center [93, 478] width 181 height 34
click at [215, 36] on button "Visual Editor" at bounding box center [211, 35] width 41 height 10
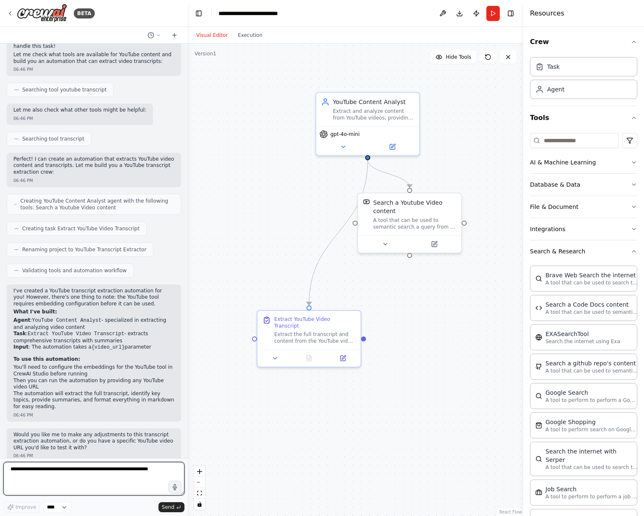
click at [38, 474] on textarea at bounding box center [93, 478] width 181 height 34
type textarea "**********"
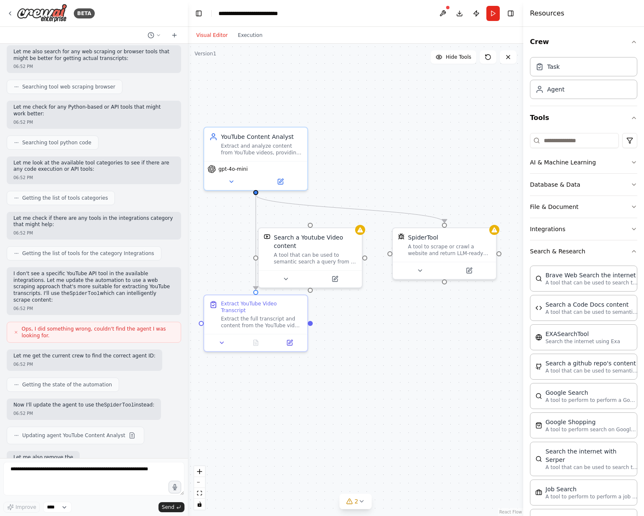
scroll to position [637, 0]
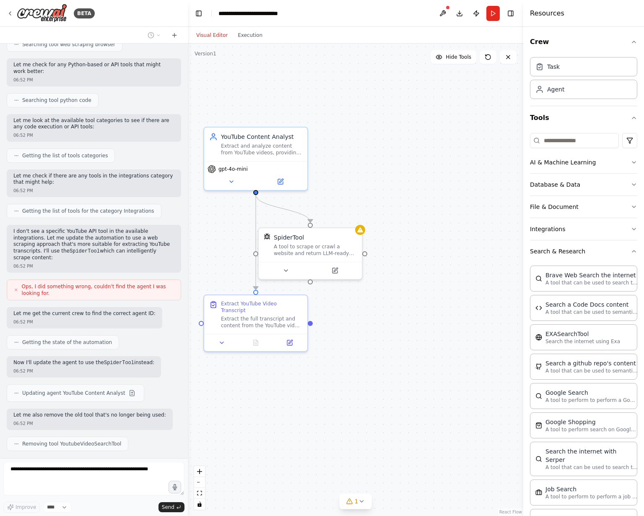
drag, startPoint x: 450, startPoint y: 301, endPoint x: 362, endPoint y: 324, distance: 90.5
click at [286, 269] on icon at bounding box center [285, 269] width 3 height 2
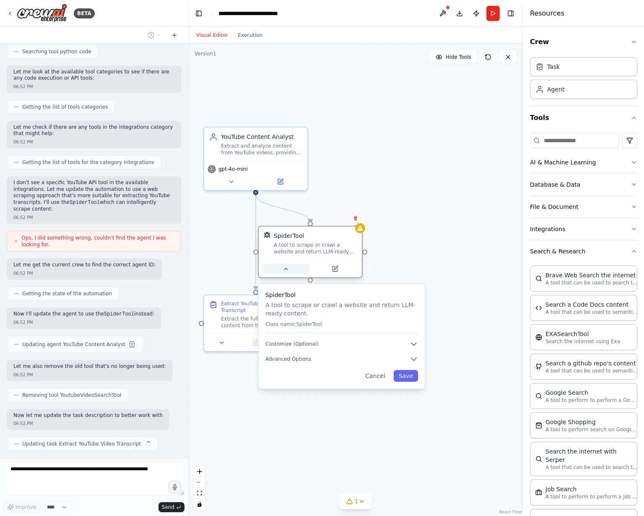
scroll to position [692, 0]
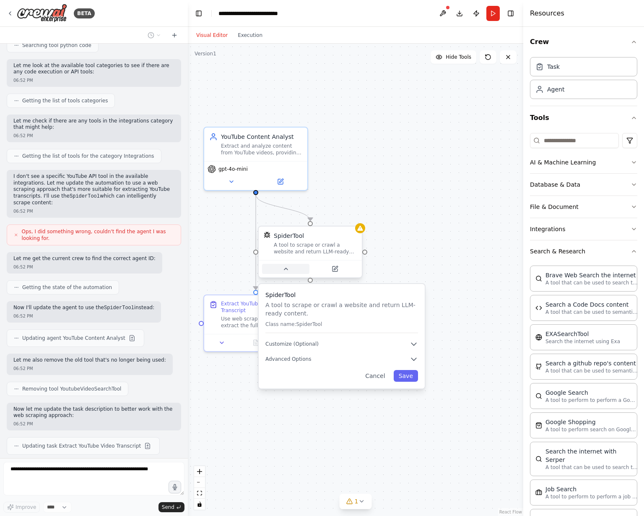
click at [286, 269] on icon at bounding box center [285, 269] width 3 height 2
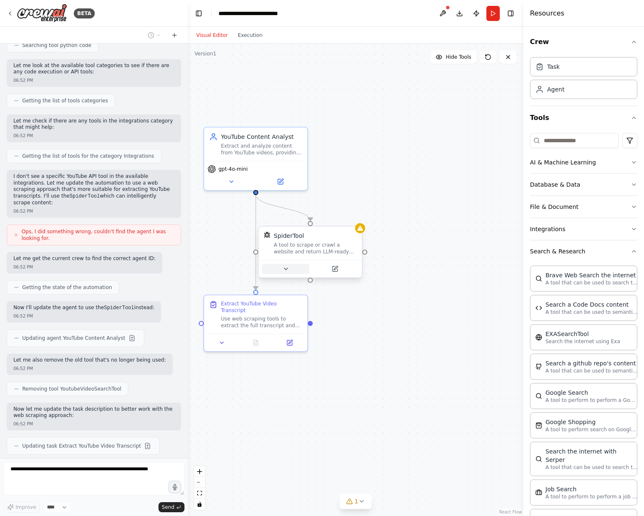
scroll to position [716, 0]
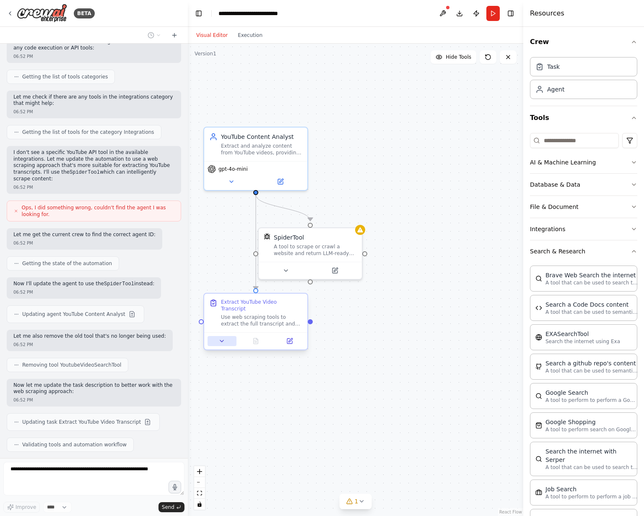
click at [229, 336] on button at bounding box center [221, 341] width 29 height 10
click at [224, 337] on icon at bounding box center [221, 340] width 7 height 7
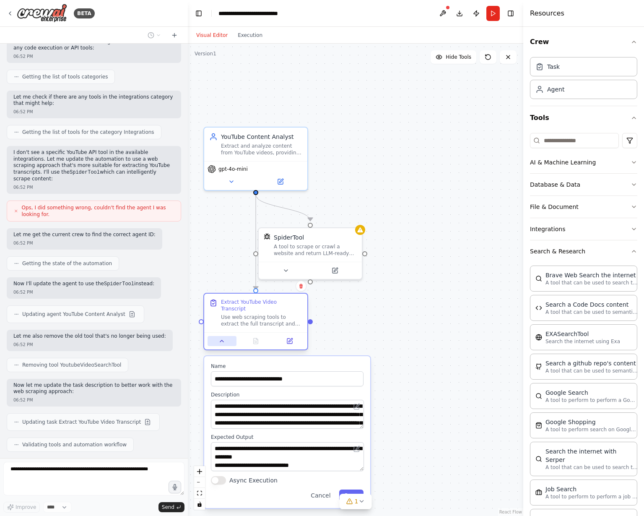
click at [225, 336] on button at bounding box center [221, 341] width 29 height 10
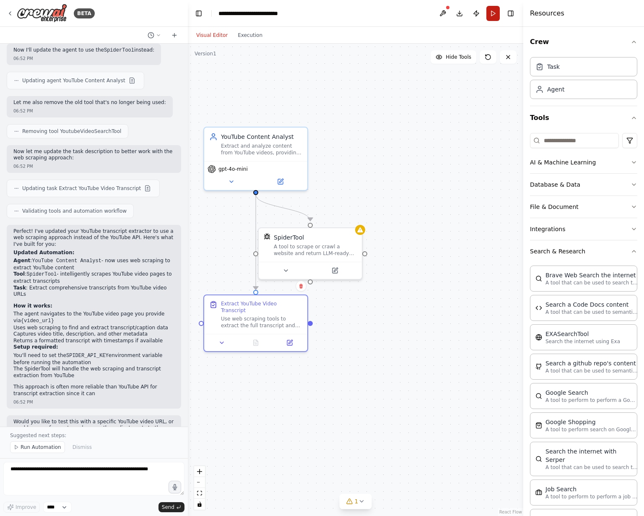
click at [494, 10] on button "Run" at bounding box center [492, 13] width 13 height 15
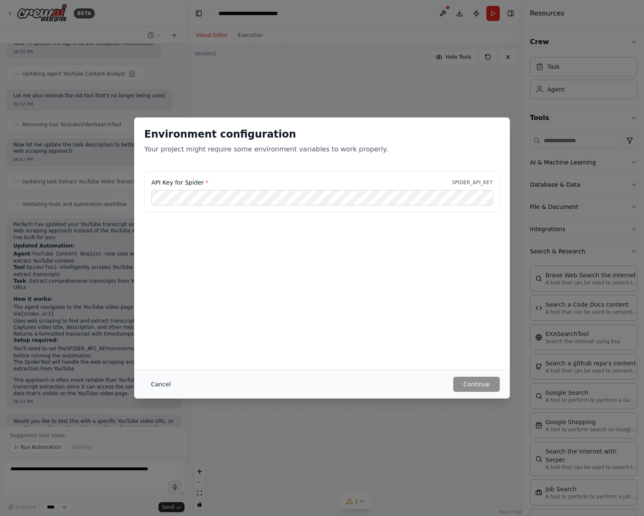
click at [156, 380] on button "Cancel" at bounding box center [160, 383] width 33 height 15
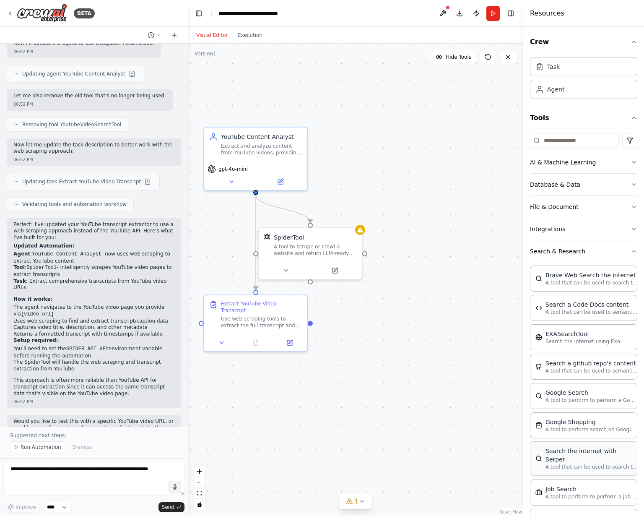
scroll to position [200, 0]
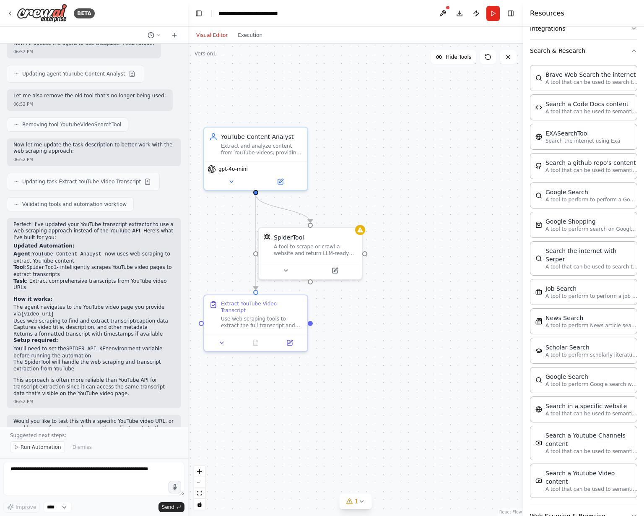
click at [586, 505] on button "Web Scraping & Browsing" at bounding box center [583, 516] width 107 height 22
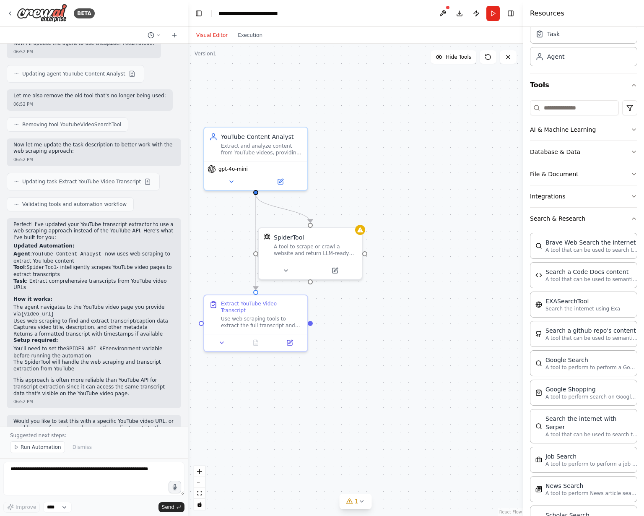
scroll to position [0, 0]
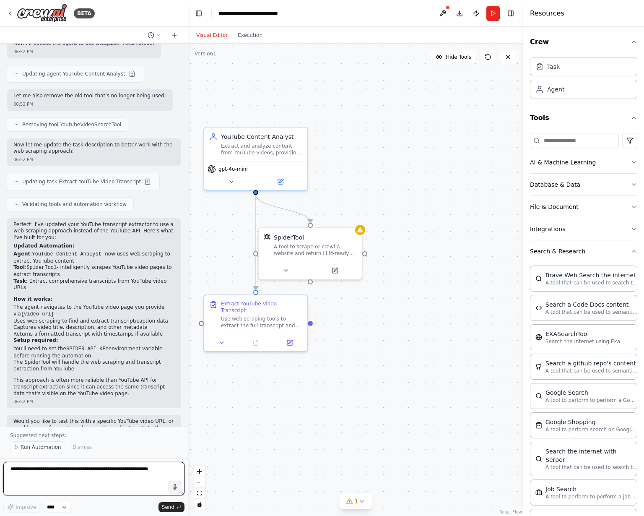
click at [80, 471] on textarea at bounding box center [93, 478] width 181 height 34
type textarea "*"
paste textarea "*******"
type textarea "**********"
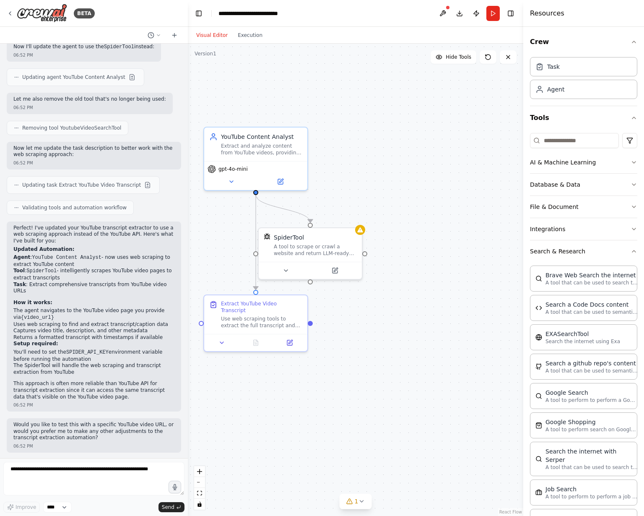
scroll to position [974, 0]
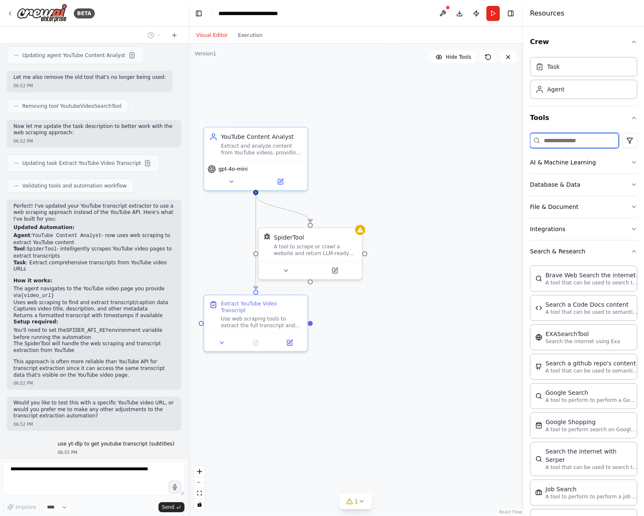
click at [550, 144] on input at bounding box center [574, 140] width 89 height 15
paste input "******"
type input "******"
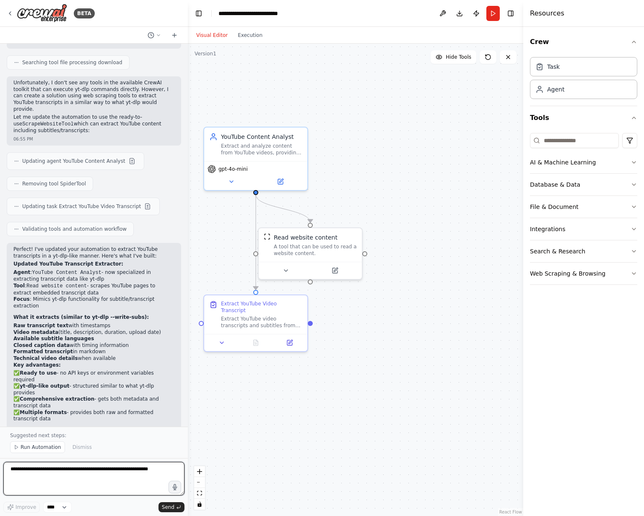
scroll to position [1649, 0]
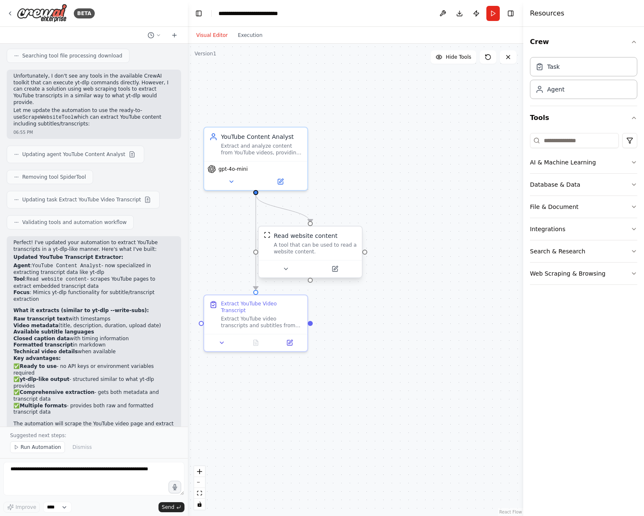
click at [295, 249] on div "A tool that can be used to read a website content." at bounding box center [315, 247] width 83 height 13
click at [337, 268] on icon at bounding box center [334, 268] width 5 height 5
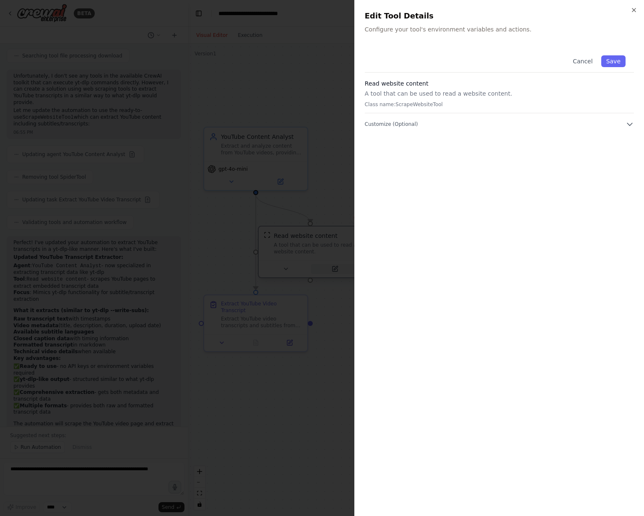
click at [337, 268] on div at bounding box center [322, 258] width 644 height 516
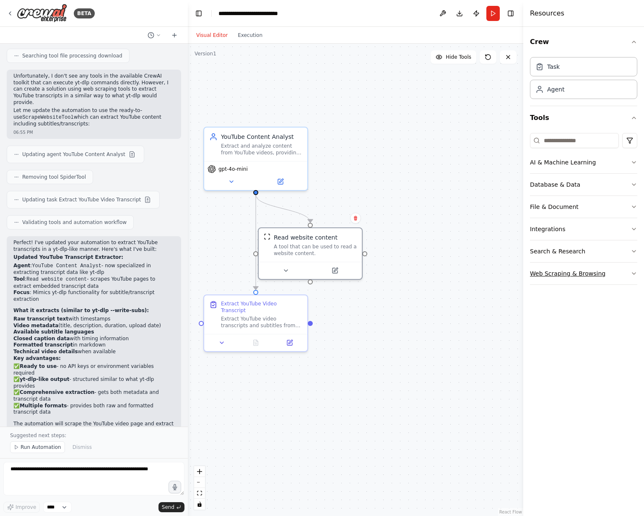
click at [591, 272] on button "Web Scraping & Browsing" at bounding box center [583, 273] width 107 height 22
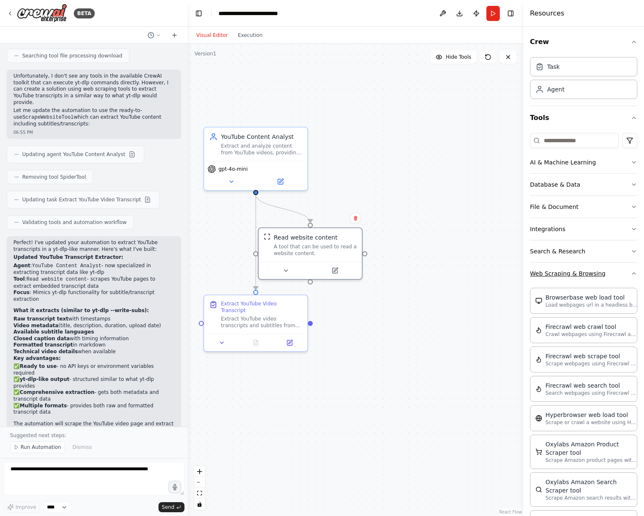
click at [593, 271] on button "Web Scraping & Browsing" at bounding box center [583, 273] width 107 height 22
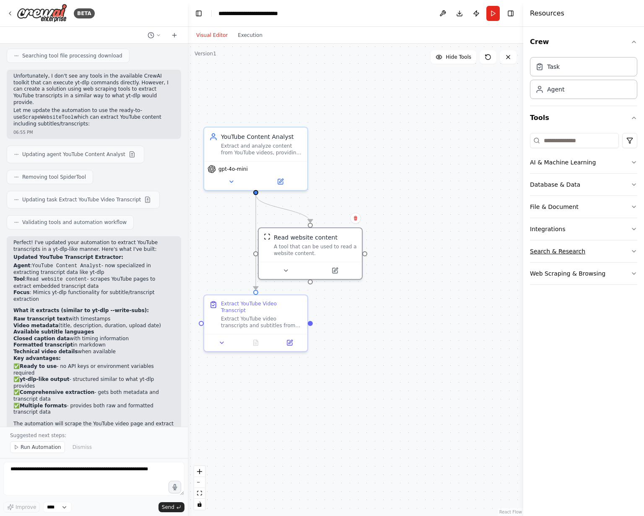
click at [581, 249] on button "Search & Research" at bounding box center [583, 251] width 107 height 22
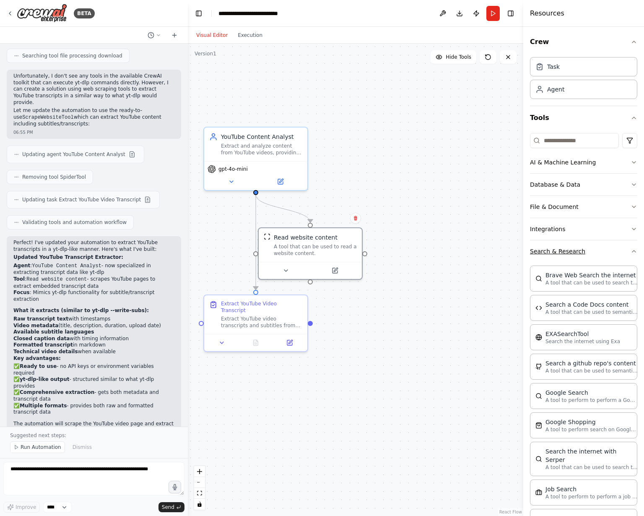
click at [581, 249] on button "Search & Research" at bounding box center [583, 251] width 107 height 22
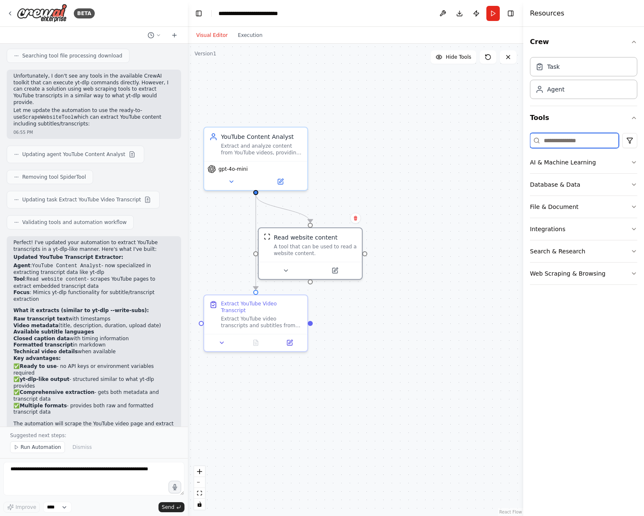
click at [581, 137] on input at bounding box center [574, 140] width 89 height 15
click at [555, 143] on input at bounding box center [574, 140] width 89 height 15
click at [281, 180] on icon at bounding box center [280, 179] width 5 height 5
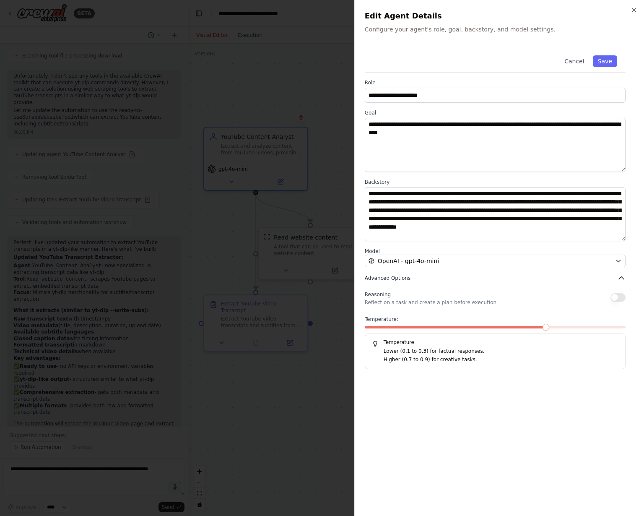
click at [593, 276] on button "Advanced Options" at bounding box center [495, 278] width 261 height 8
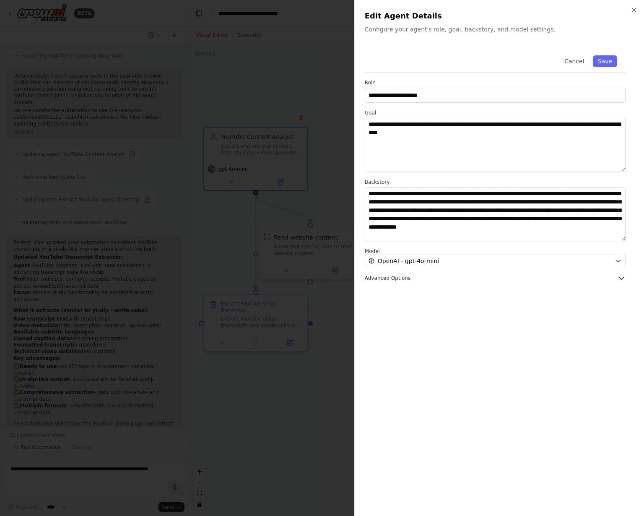
click at [594, 275] on button "Advanced Options" at bounding box center [495, 278] width 261 height 8
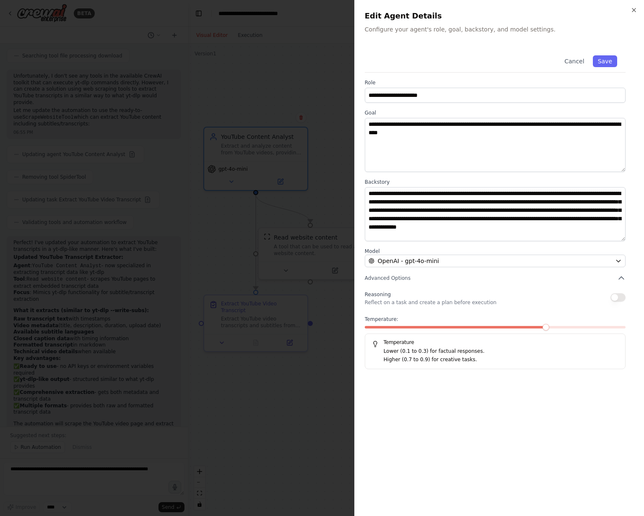
click at [327, 165] on div at bounding box center [322, 258] width 644 height 516
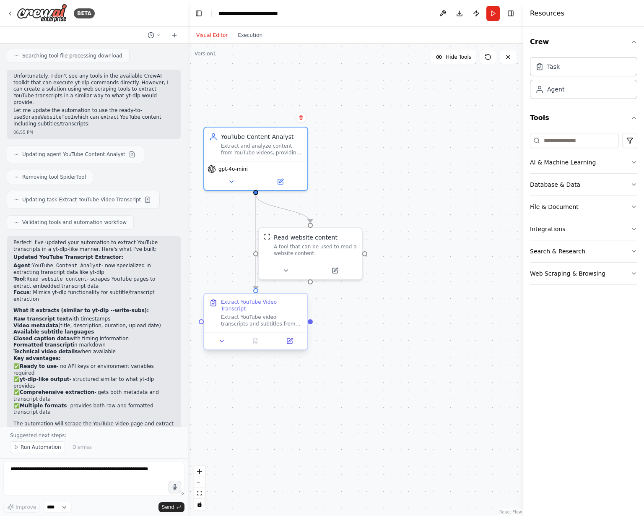
click at [263, 332] on div at bounding box center [255, 340] width 103 height 17
click at [218, 337] on button at bounding box center [221, 341] width 29 height 10
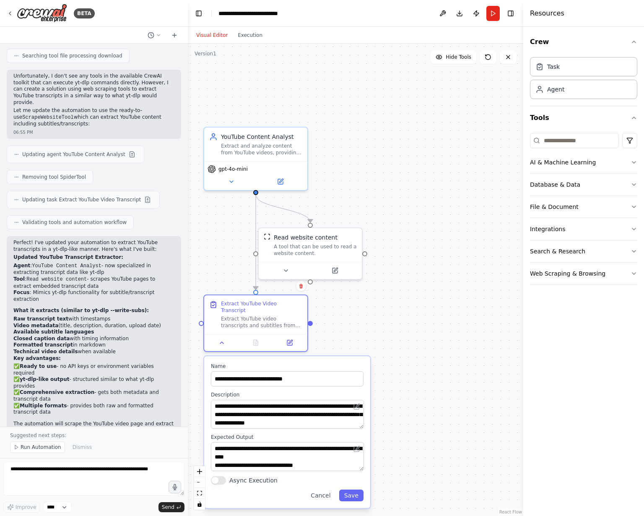
click at [532, 295] on div "Crew Task Agent Tools AI & Machine Learning Database & Data File & Document Int…" at bounding box center [583, 271] width 121 height 489
click at [560, 225] on button "Integrations" at bounding box center [583, 229] width 107 height 22
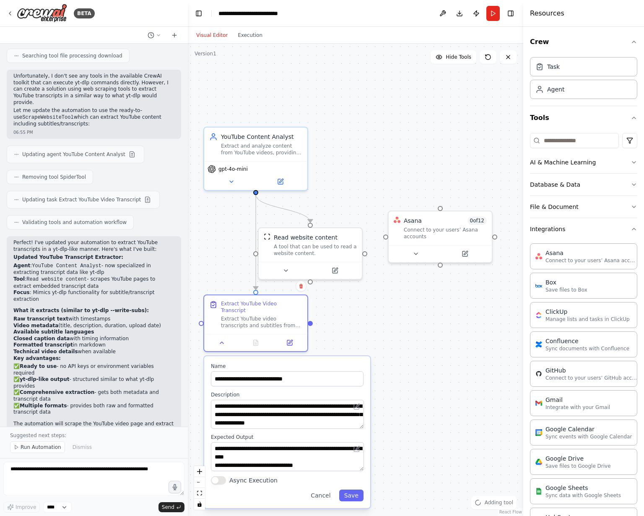
click at [401, 281] on div ".deletable-edge-delete-btn { width: 20px; height: 20px; border: 0px solid #ffff…" at bounding box center [355, 280] width 335 height 472
click at [371, 167] on div ".deletable-edge-delete-btn { width: 20px; height: 20px; border: 0px solid #ffff…" at bounding box center [355, 280] width 335 height 472
click at [444, 224] on div "Asana 0 of 12 Connect to your users’ Asana accounts" at bounding box center [445, 226] width 83 height 23
click at [391, 151] on icon at bounding box center [389, 151] width 7 height 7
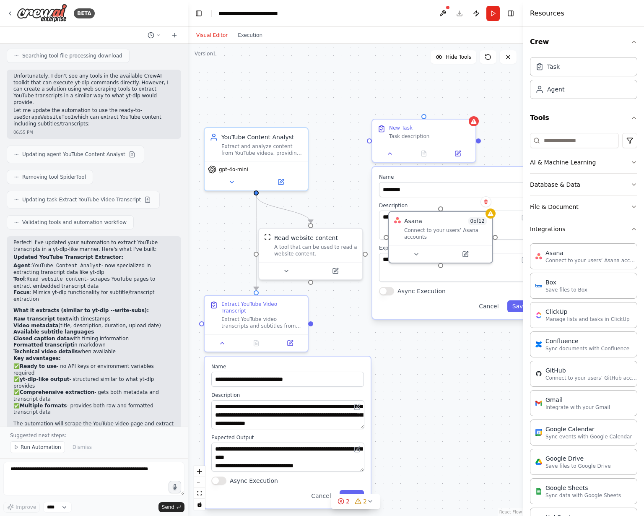
click at [339, 178] on div ".deletable-edge-delete-btn { width: 20px; height: 20px; border: 0px solid #ffff…" at bounding box center [355, 280] width 335 height 472
click at [263, 321] on div "Extract YouTube Video Transcript Extract YouTube video transcripts and subtitle…" at bounding box center [256, 313] width 103 height 39
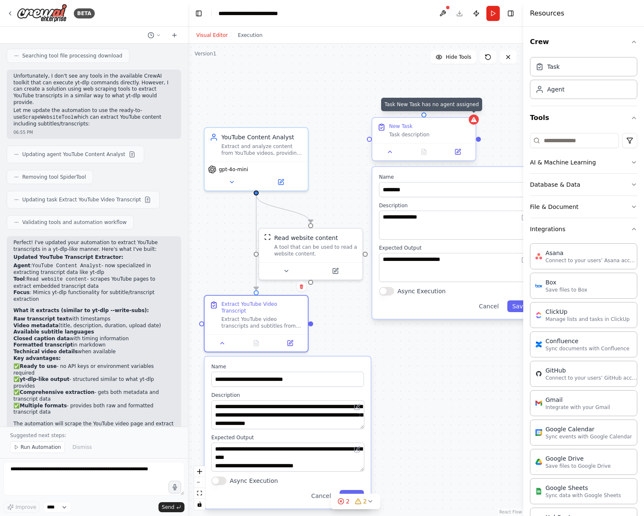
click at [477, 122] on icon at bounding box center [473, 119] width 7 height 7
click at [472, 114] on button at bounding box center [469, 110] width 11 height 11
click at [453, 112] on button "Confirm" at bounding box center [445, 110] width 30 height 10
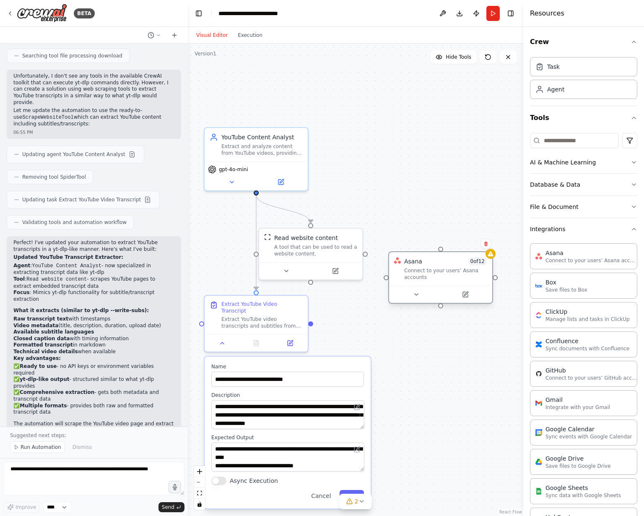
drag, startPoint x: 442, startPoint y: 227, endPoint x: 422, endPoint y: 287, distance: 63.1
click at [443, 280] on div "Connect to your users’ Asana accounts" at bounding box center [445, 273] width 83 height 13
drag, startPoint x: 312, startPoint y: 320, endPoint x: 385, endPoint y: 285, distance: 80.8
click at [385, 285] on div "**********" at bounding box center [329, 321] width 335 height 472
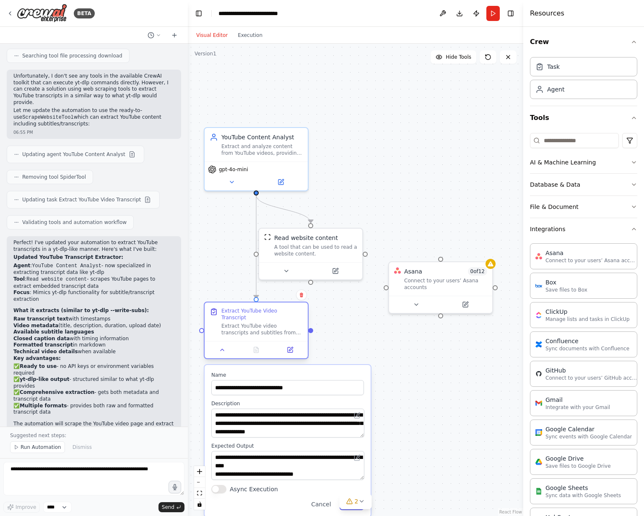
drag, startPoint x: 285, startPoint y: 309, endPoint x: 282, endPoint y: 319, distance: 10.3
click at [282, 322] on div "Extract YouTube video transcripts and subtitles from {video_url}, similar to wh…" at bounding box center [261, 328] width 81 height 13
click at [338, 316] on div ".deletable-edge-delete-btn { width: 20px; height: 20px; border: 0px solid #ffff…" at bounding box center [355, 280] width 335 height 472
drag, startPoint x: 256, startPoint y: 193, endPoint x: 440, endPoint y: 256, distance: 194.7
click at [440, 256] on div "**********" at bounding box center [329, 321] width 335 height 472
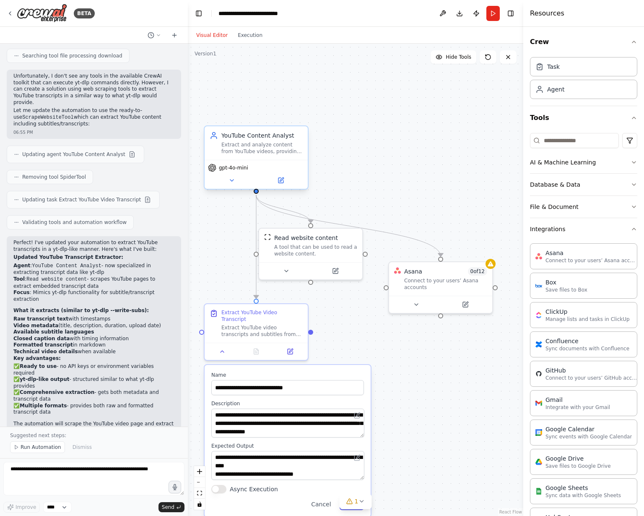
click at [256, 145] on div "Extract and analyze content from YouTube videos, providing detailed transcripts…" at bounding box center [261, 147] width 81 height 13
click at [259, 137] on div "YouTube Content Analyst" at bounding box center [261, 135] width 81 height 8
click at [286, 182] on button at bounding box center [280, 180] width 47 height 10
click at [282, 179] on icon at bounding box center [282, 179] width 4 height 4
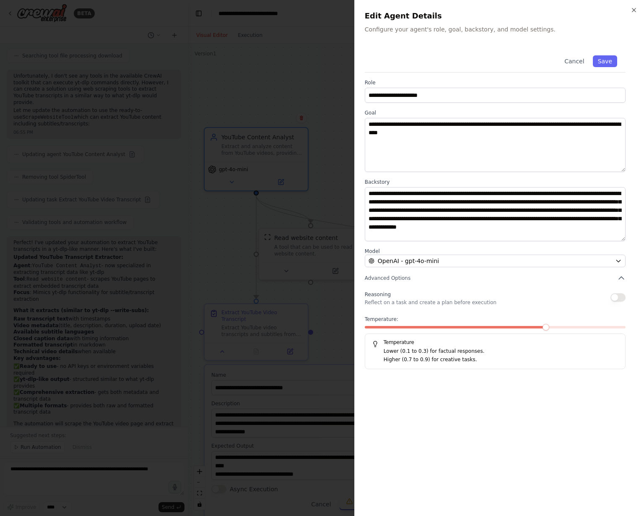
click at [302, 94] on div at bounding box center [322, 258] width 644 height 516
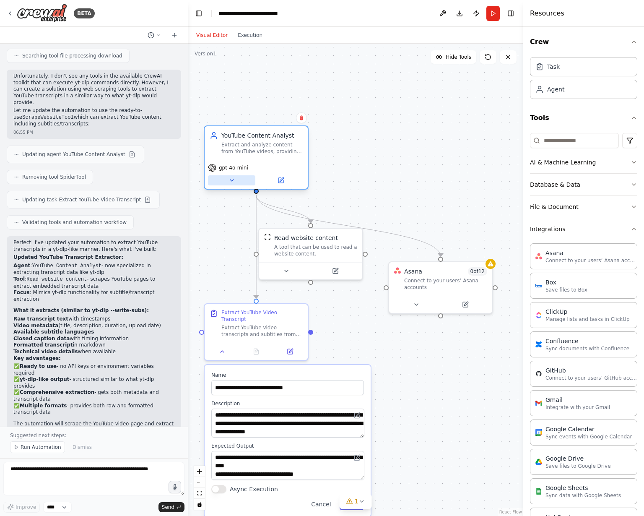
click at [230, 184] on button at bounding box center [231, 180] width 47 height 10
click at [231, 180] on icon at bounding box center [231, 180] width 3 height 2
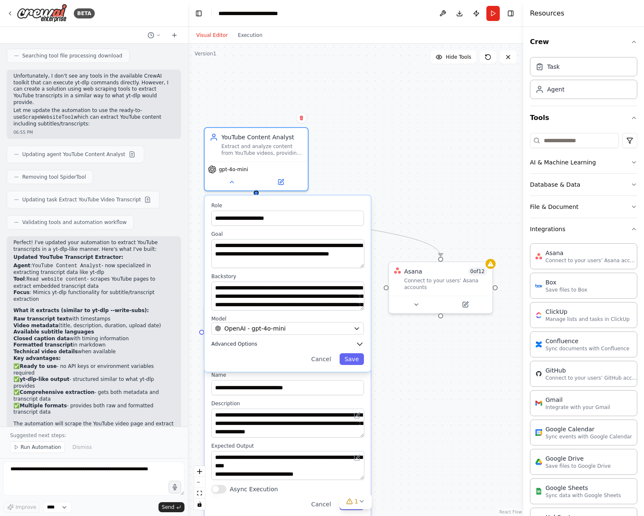
click at [326, 344] on button "Advanced Options" at bounding box center [287, 343] width 153 height 8
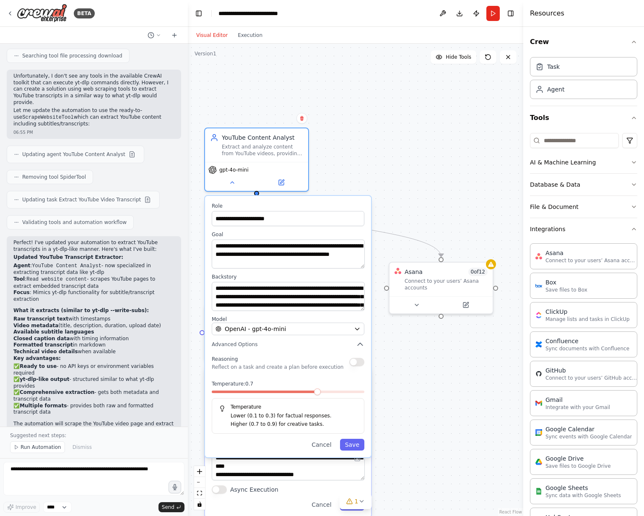
click at [442, 345] on div "**********" at bounding box center [355, 280] width 335 height 472
click at [415, 276] on div "Connect to your users’ Asana accounts" at bounding box center [445, 282] width 83 height 13
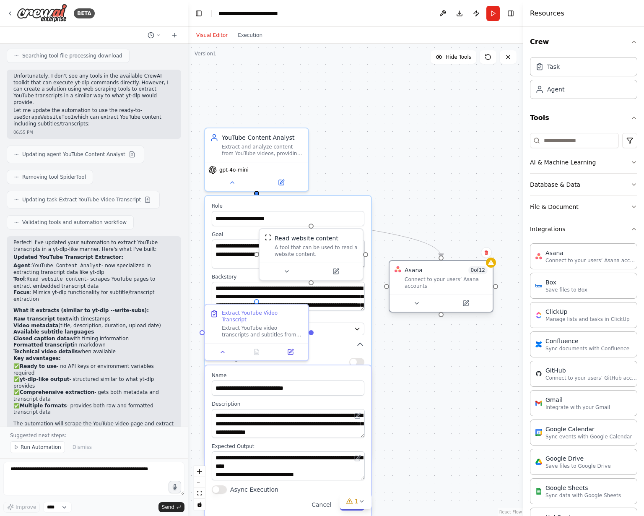
click at [415, 275] on div "Asana 0 of 12 Connect to your users’ Asana accounts" at bounding box center [445, 277] width 83 height 23
click at [417, 307] on button at bounding box center [416, 303] width 47 height 10
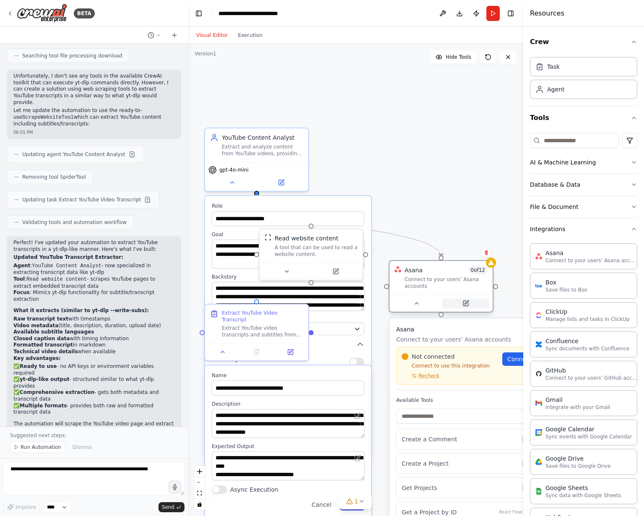
click at [461, 304] on button at bounding box center [465, 303] width 47 height 10
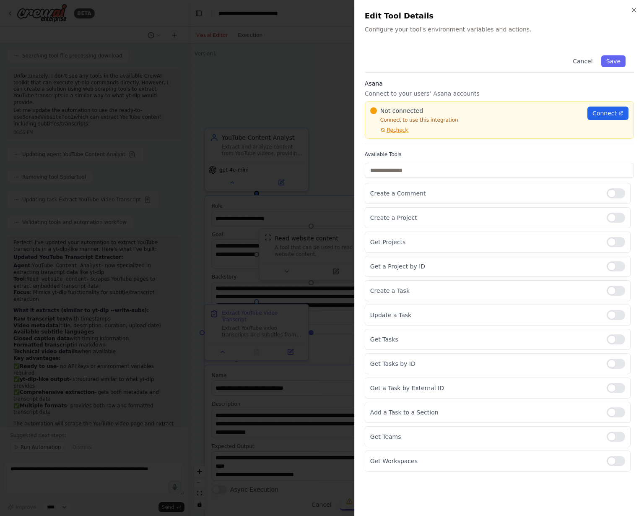
click at [315, 147] on div at bounding box center [322, 258] width 644 height 516
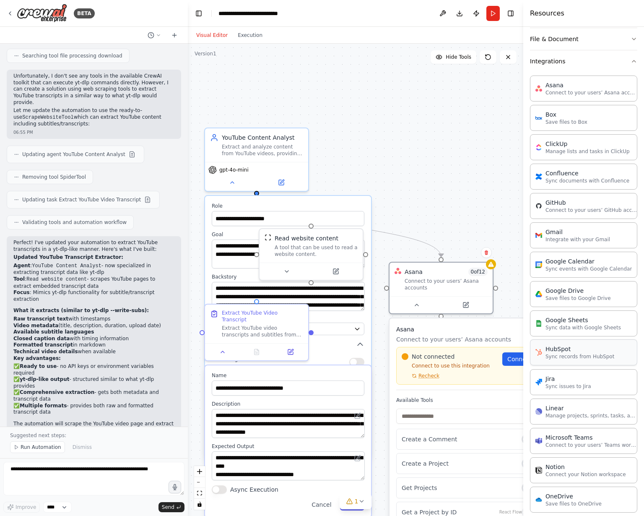
scroll to position [366, 0]
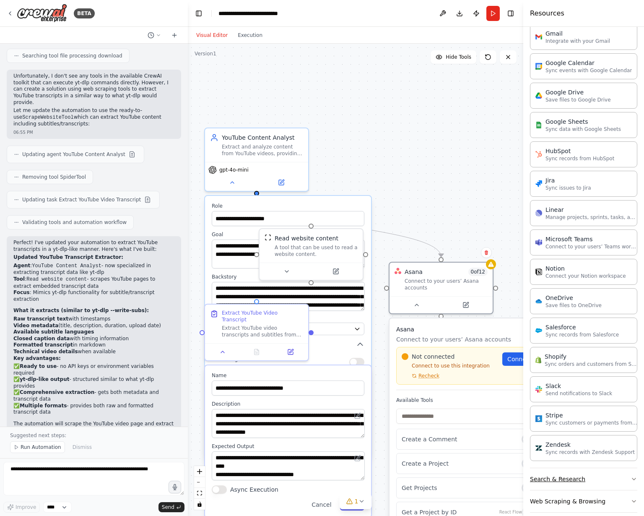
click at [594, 468] on button "Search & Research" at bounding box center [583, 479] width 107 height 22
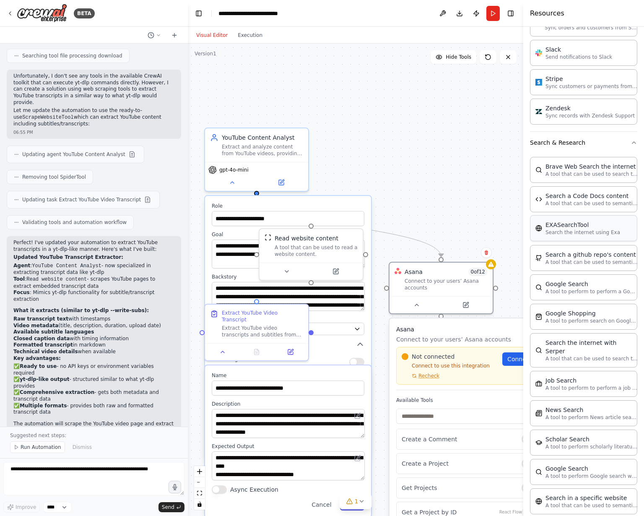
scroll to position [786, 0]
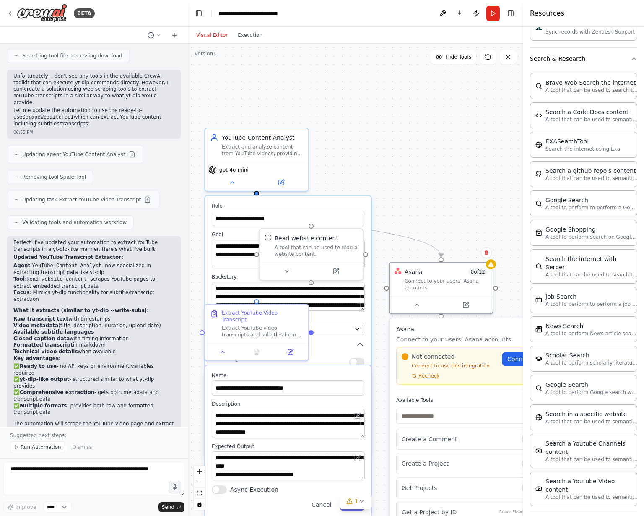
click at [549, 513] on button "Web Scraping & Browsing" at bounding box center [583, 524] width 107 height 22
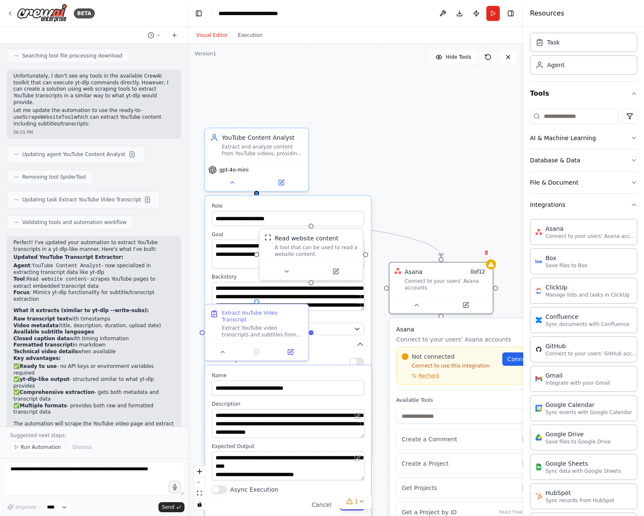
scroll to position [0, 0]
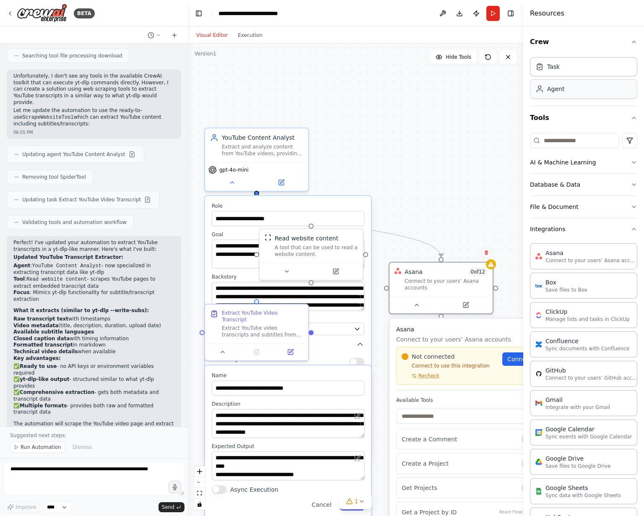
click at [587, 87] on div "Agent" at bounding box center [583, 88] width 107 height 19
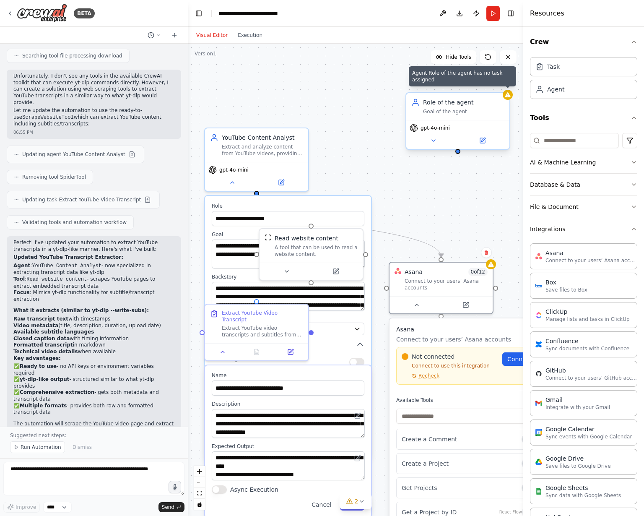
click at [508, 96] on icon at bounding box center [507, 94] width 5 height 5
click at [505, 86] on icon at bounding box center [502, 84] width 5 height 5
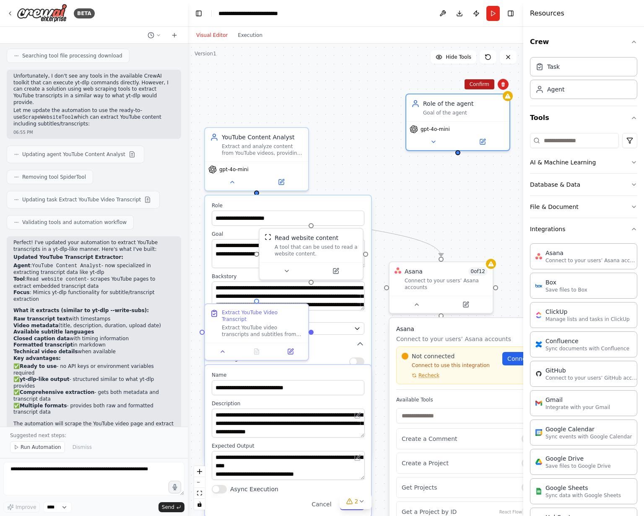
click at [481, 85] on button "Confirm" at bounding box center [479, 84] width 30 height 10
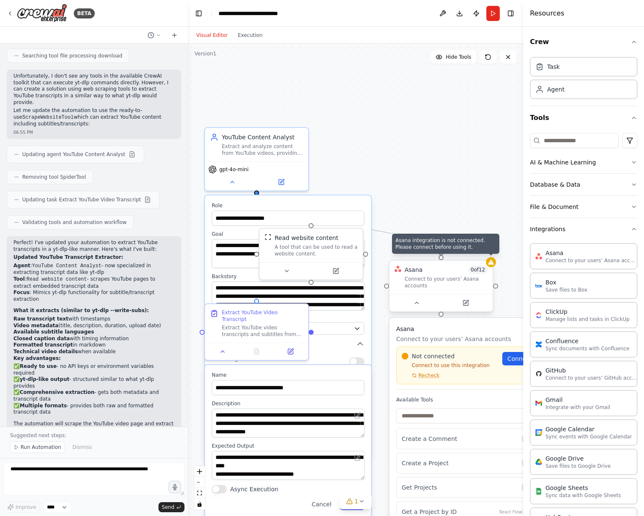
click at [493, 263] on icon at bounding box center [490, 261] width 5 height 5
click at [487, 251] on icon at bounding box center [485, 252] width 3 height 5
click at [464, 251] on button "Confirm" at bounding box center [463, 252] width 30 height 10
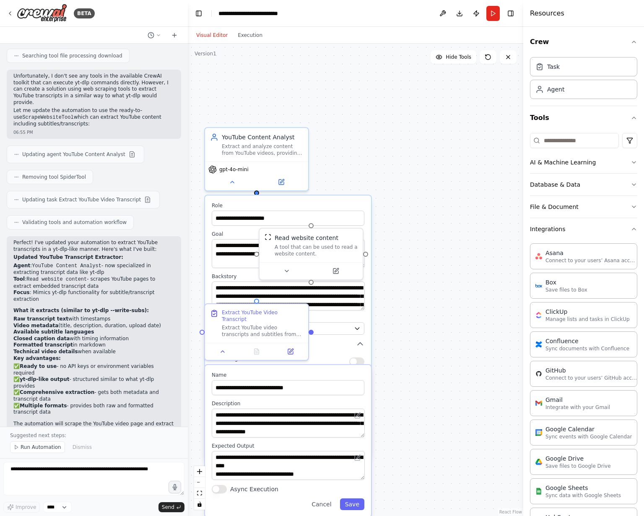
click at [295, 203] on label "Role" at bounding box center [288, 205] width 153 height 7
click at [373, 186] on div "**********" at bounding box center [355, 280] width 335 height 472
click at [344, 308] on textarea "**********" at bounding box center [288, 295] width 153 height 29
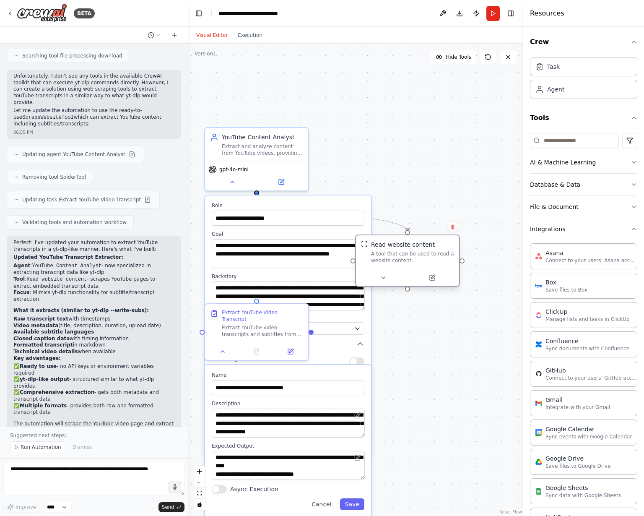
drag, startPoint x: 304, startPoint y: 242, endPoint x: 425, endPoint y: 242, distance: 120.3
click at [425, 250] on div "A tool that can be used to read a website content." at bounding box center [412, 256] width 83 height 13
click at [472, 221] on button at bounding box center [469, 218] width 11 height 11
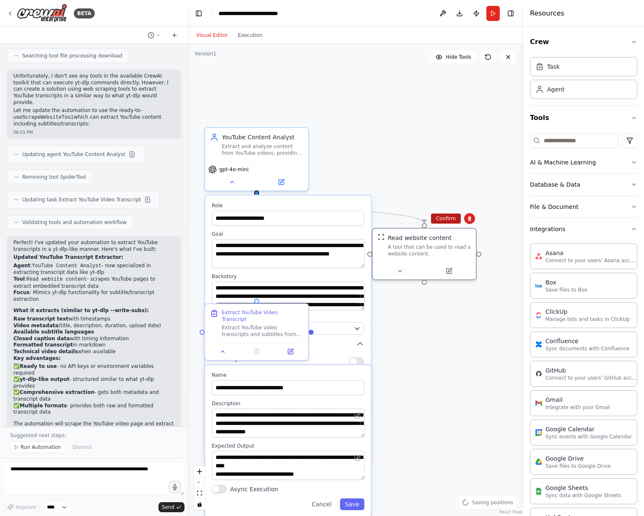
click at [453, 220] on button "Confirm" at bounding box center [446, 218] width 30 height 10
click at [453, 220] on button "Confirm" at bounding box center [445, 218] width 30 height 10
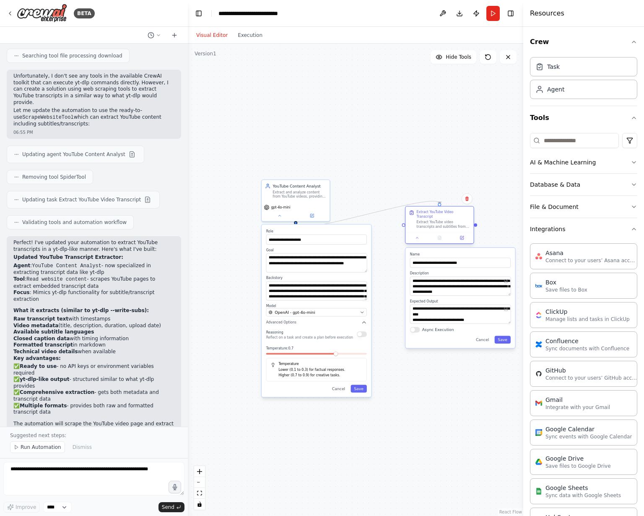
drag, startPoint x: 301, startPoint y: 308, endPoint x: 448, endPoint y: 220, distance: 170.7
click at [448, 220] on div "Extract YouTube video transcripts and subtitles from {video_url}, similar to wh…" at bounding box center [444, 224] width 54 height 9
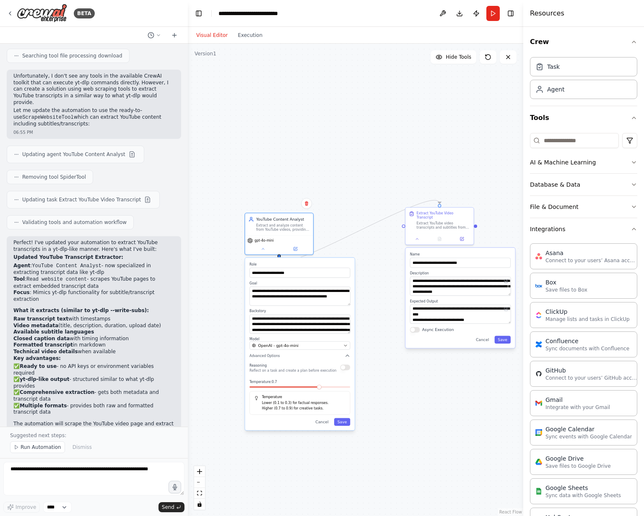
drag, startPoint x: 333, startPoint y: 229, endPoint x: 313, endPoint y: 266, distance: 42.0
click at [313, 266] on label "Role" at bounding box center [299, 264] width 101 height 5
click at [357, 178] on div "**********" at bounding box center [355, 280] width 335 height 472
click at [269, 218] on div "YouTube Content Analyst" at bounding box center [283, 217] width 54 height 5
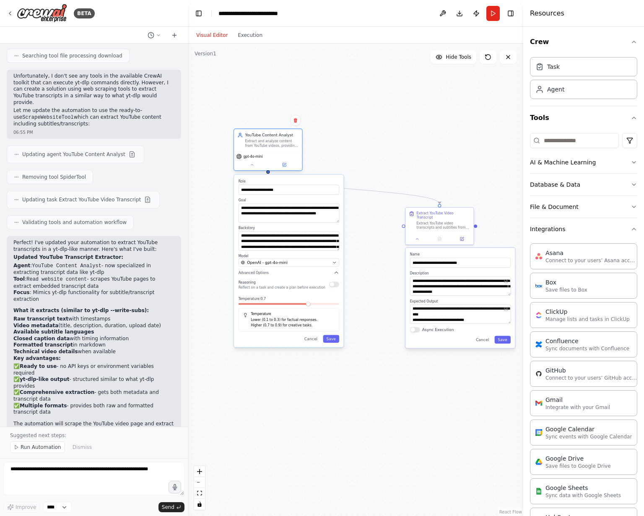
drag, startPoint x: 269, startPoint y: 218, endPoint x: 259, endPoint y: 132, distance: 86.6
click at [259, 132] on div "YouTube Content Analyst" at bounding box center [272, 134] width 54 height 5
